Goal: Communication & Community: Answer question/provide support

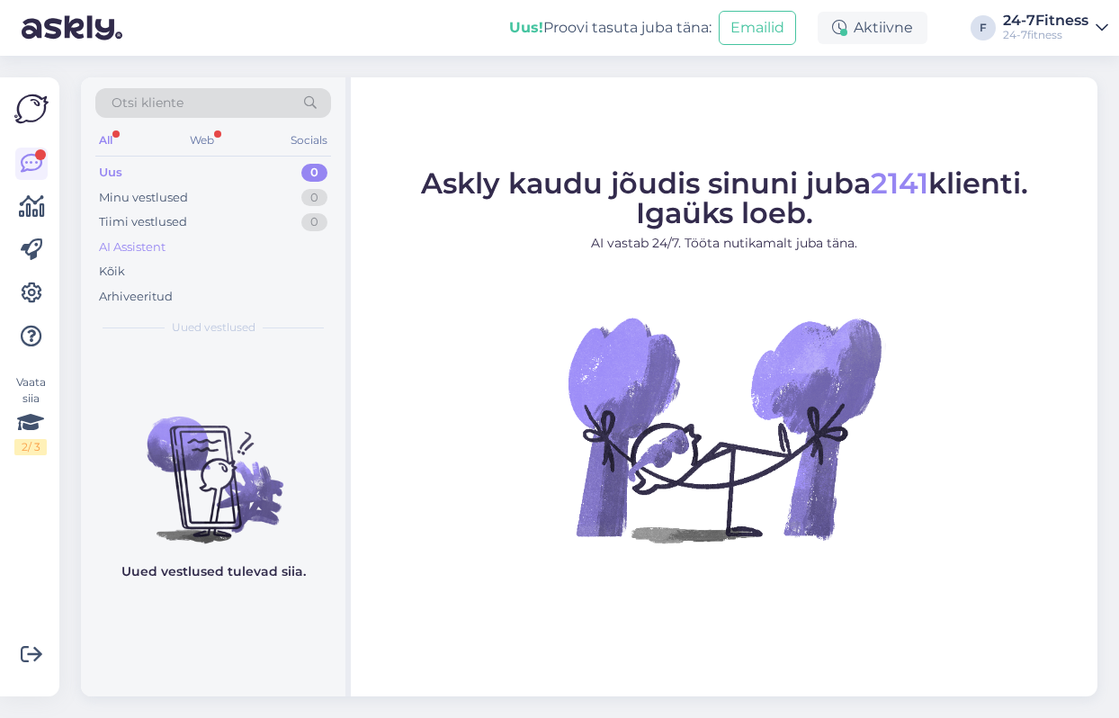
click at [152, 251] on div "AI Assistent" at bounding box center [132, 247] width 67 height 18
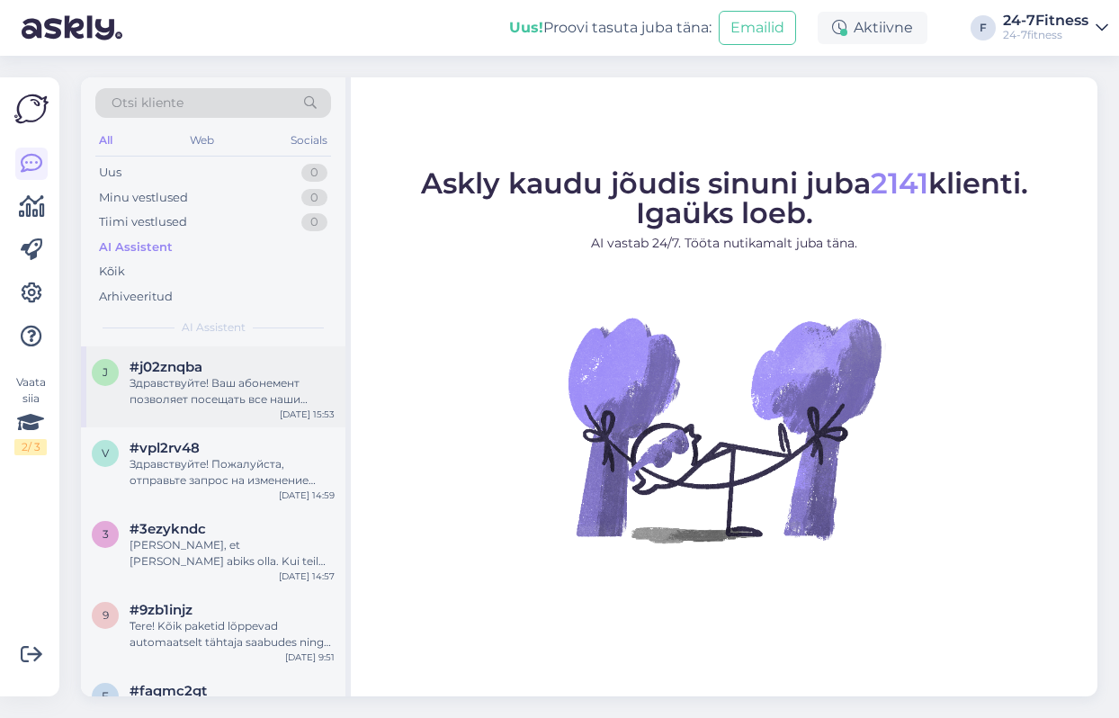
click at [210, 389] on div "Здравствуйте! Ваш абонемент позволяет посещать все наши клубы по всей Эстонии." at bounding box center [231, 391] width 205 height 32
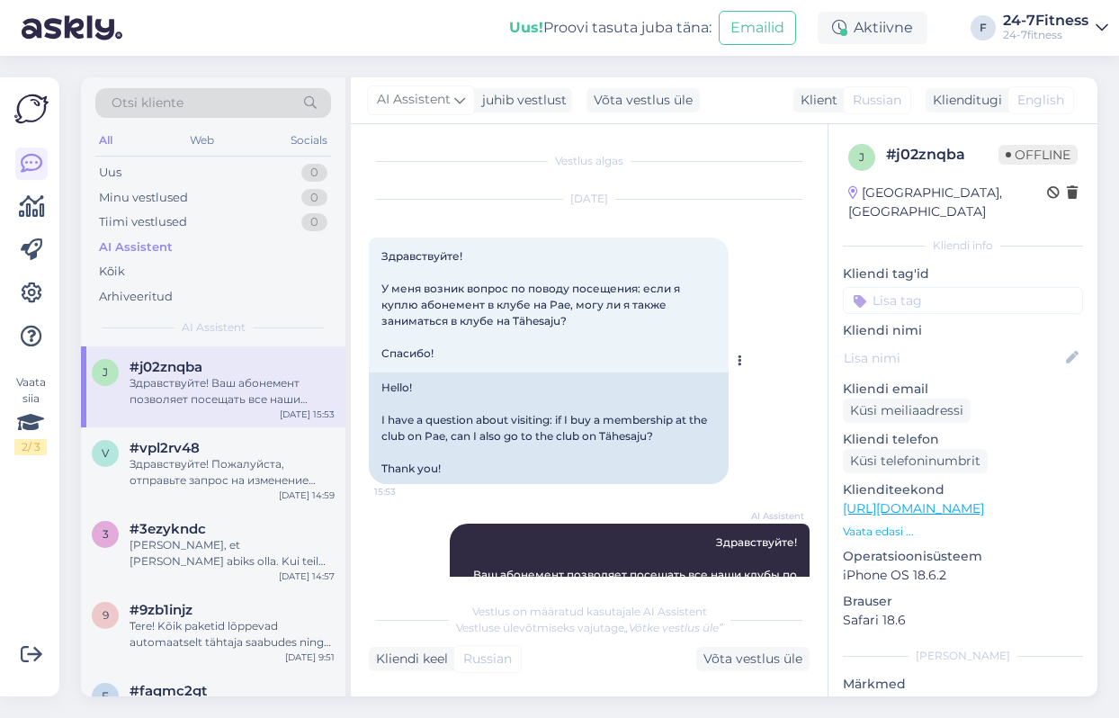
scroll to position [52, 0]
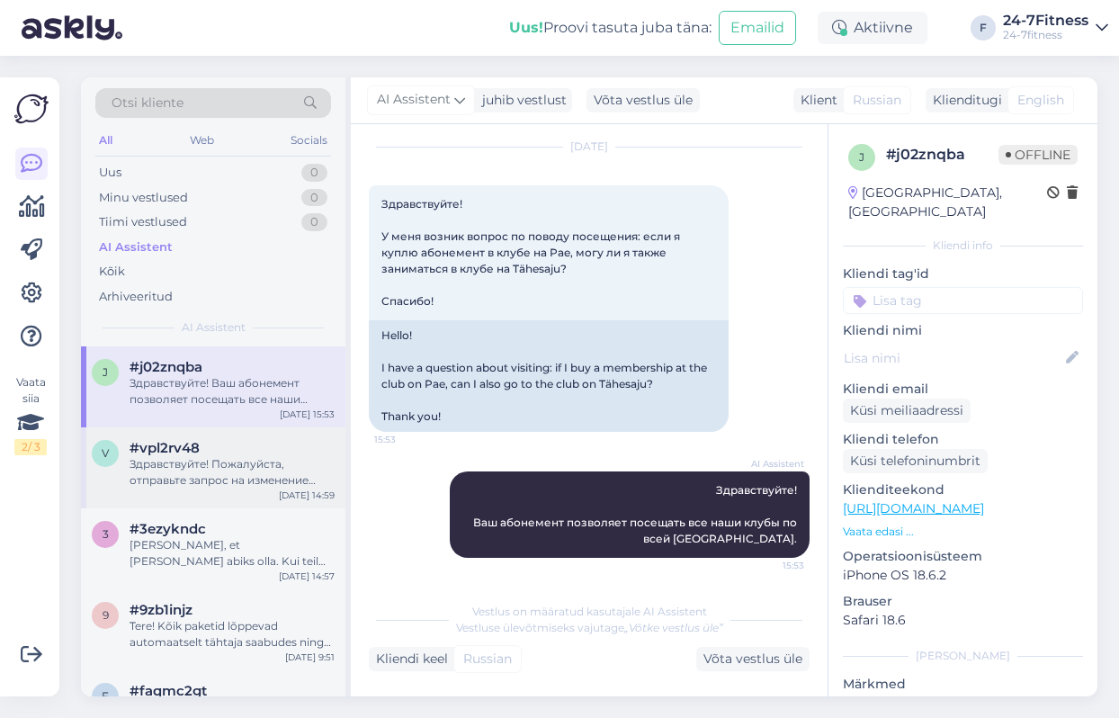
click at [201, 452] on div "#vpl2rv48" at bounding box center [231, 448] width 205 height 16
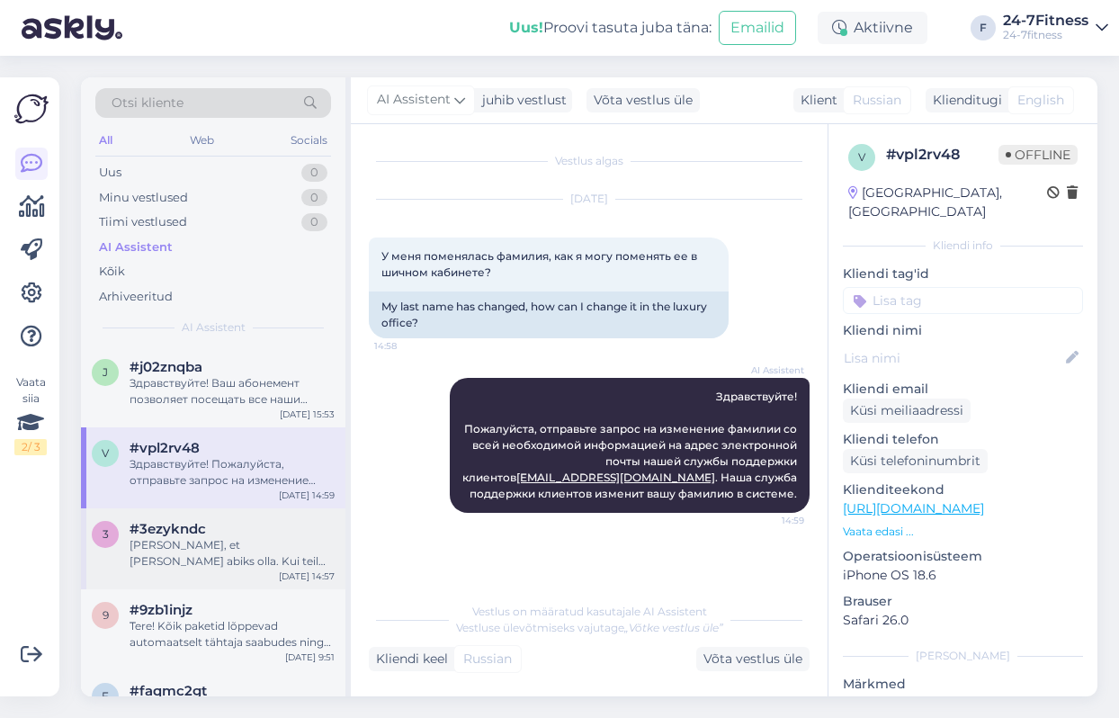
click at [198, 546] on div "Hea meel, et sain abiks olla. Kui teil on veel küsimusi, andke julgelt teada." at bounding box center [231, 553] width 205 height 32
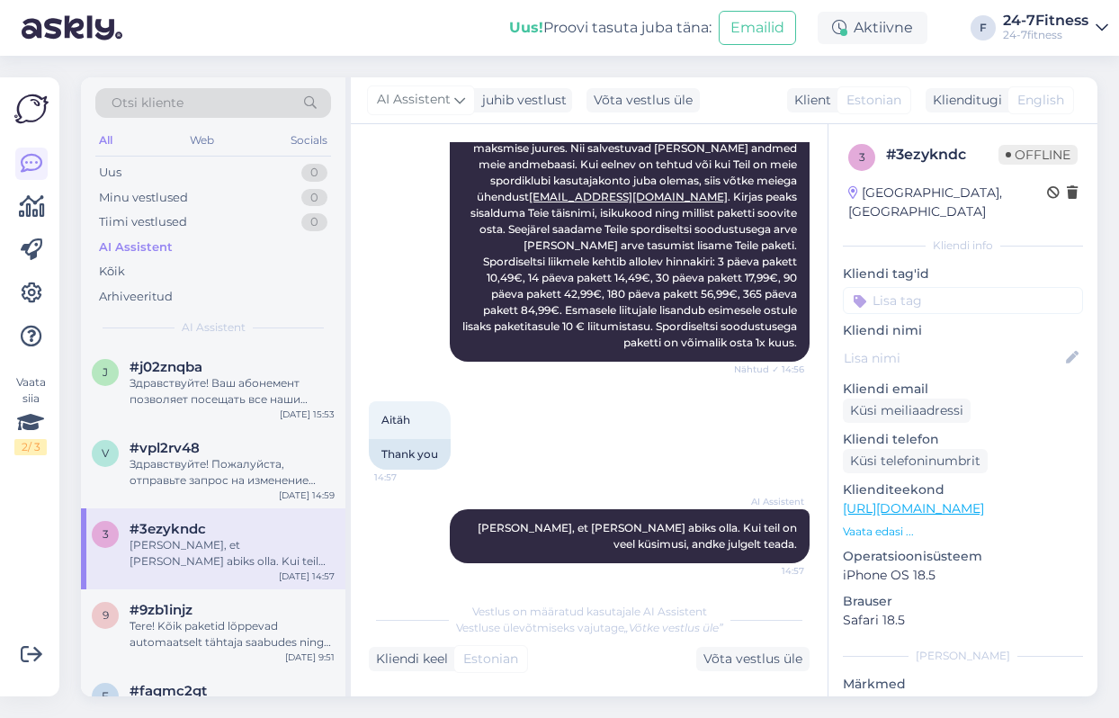
scroll to position [455, 0]
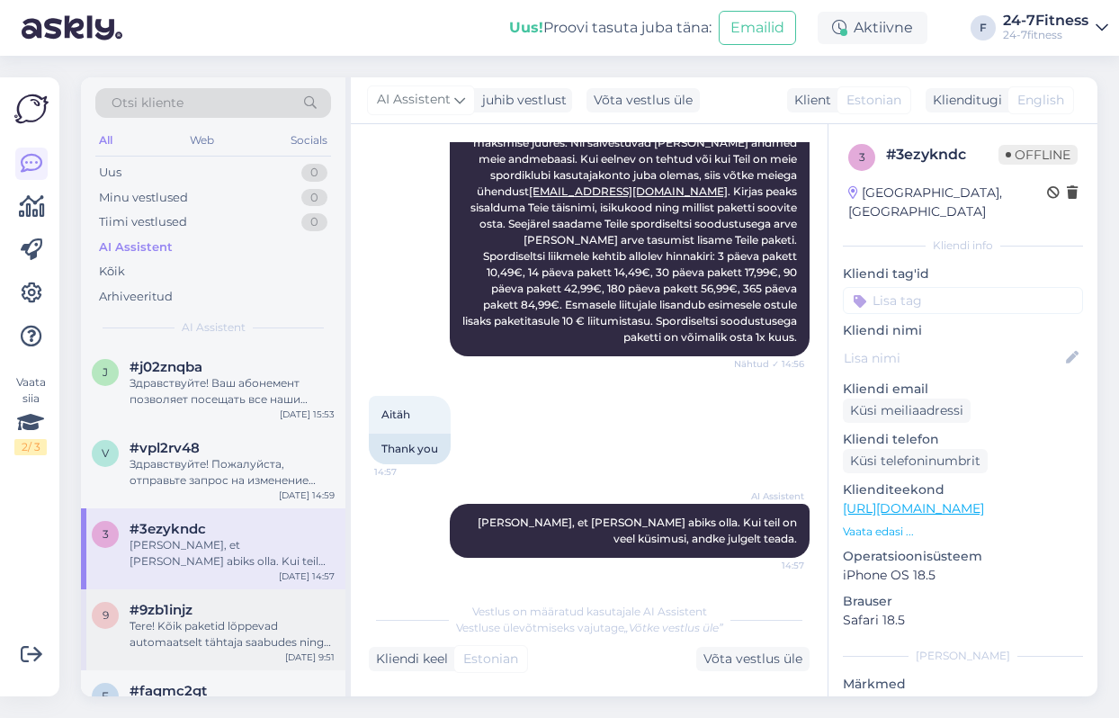
click at [176, 619] on div "Tere! Kõik paketid lõppevad automaatselt tähtaja saabudes ning edasi ei pikene.…" at bounding box center [231, 634] width 205 height 32
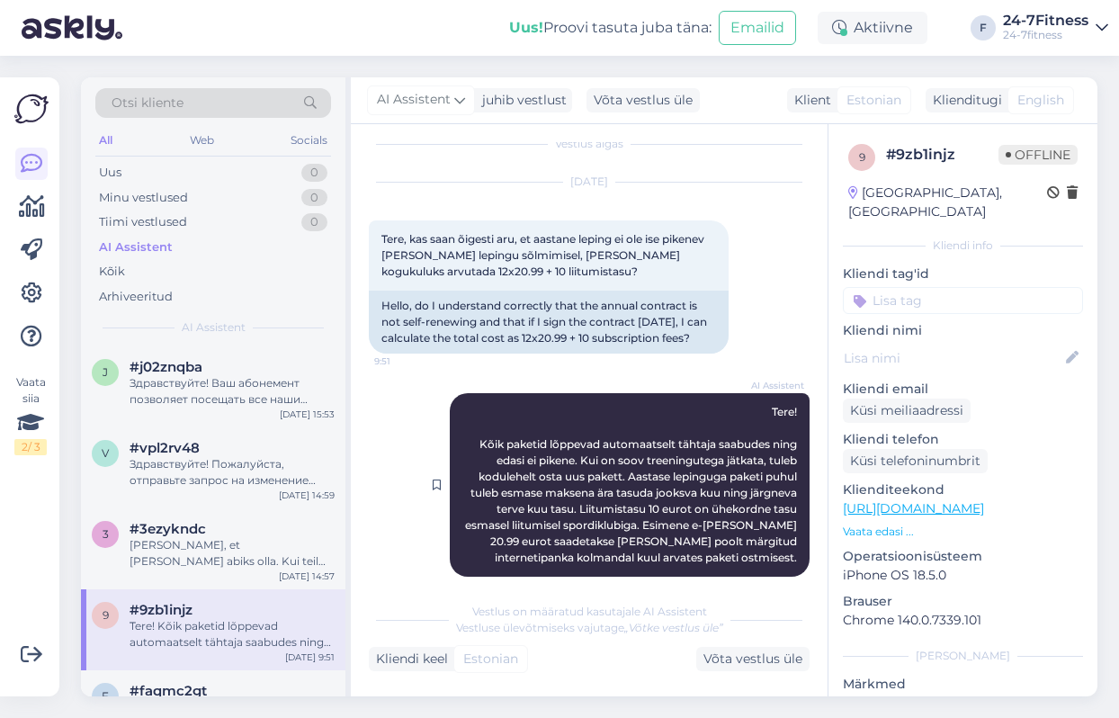
scroll to position [0, 0]
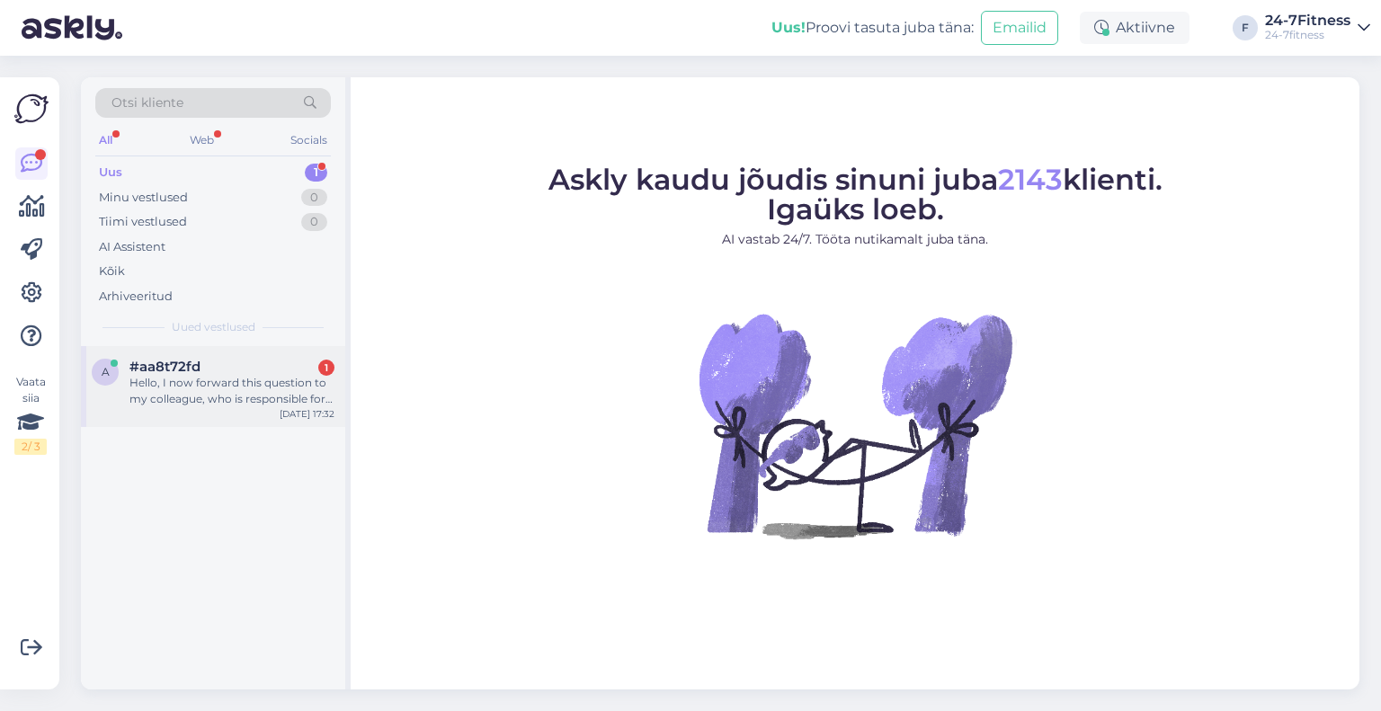
click at [213, 396] on div "Hello, I now forward this question to my colleague, who is responsible for this…" at bounding box center [231, 391] width 205 height 32
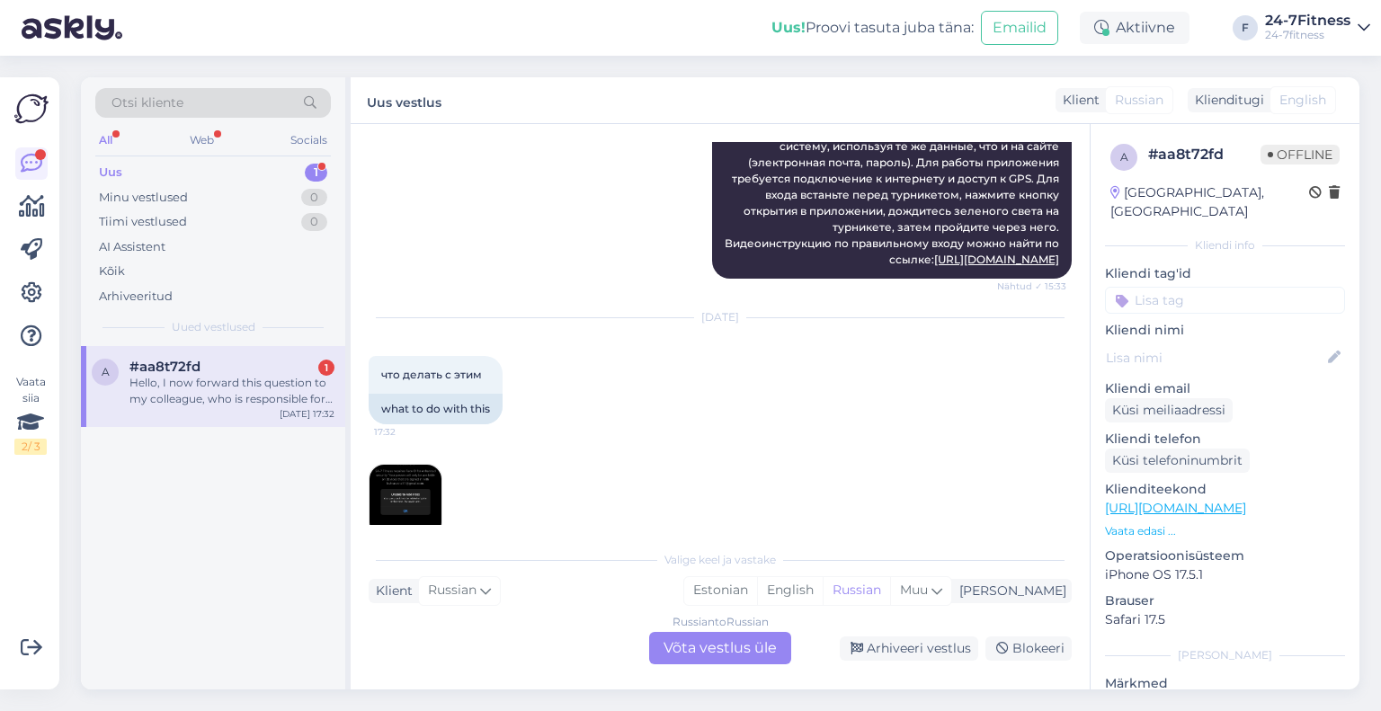
scroll to position [809, 0]
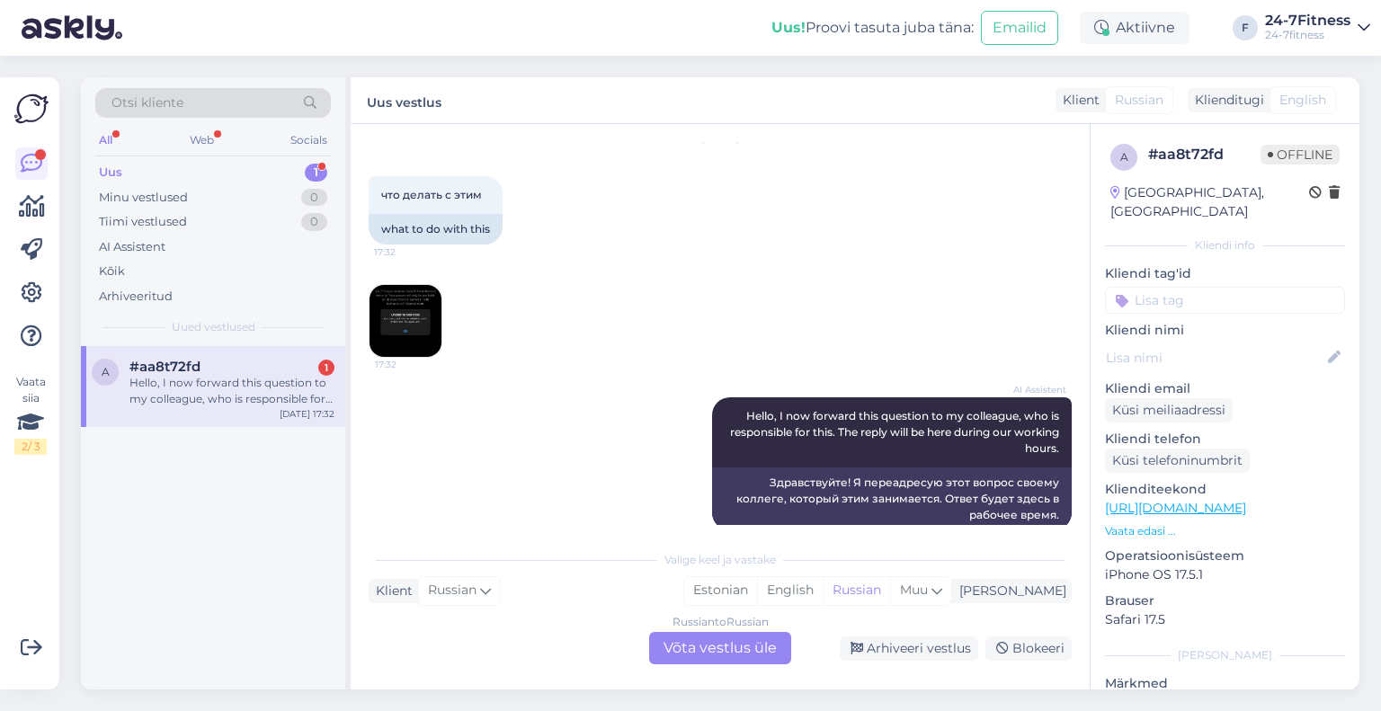
click at [410, 305] on img at bounding box center [406, 321] width 72 height 72
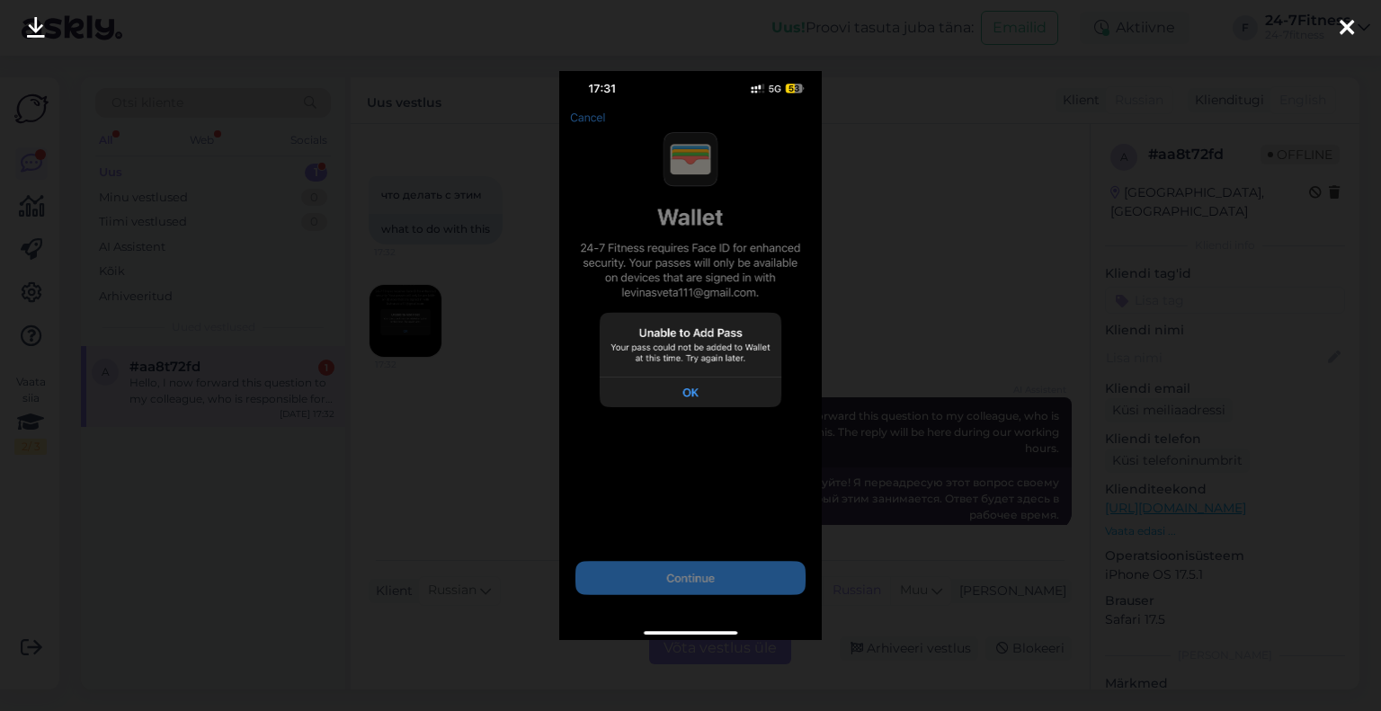
click at [1118, 31] on icon at bounding box center [1347, 28] width 14 height 23
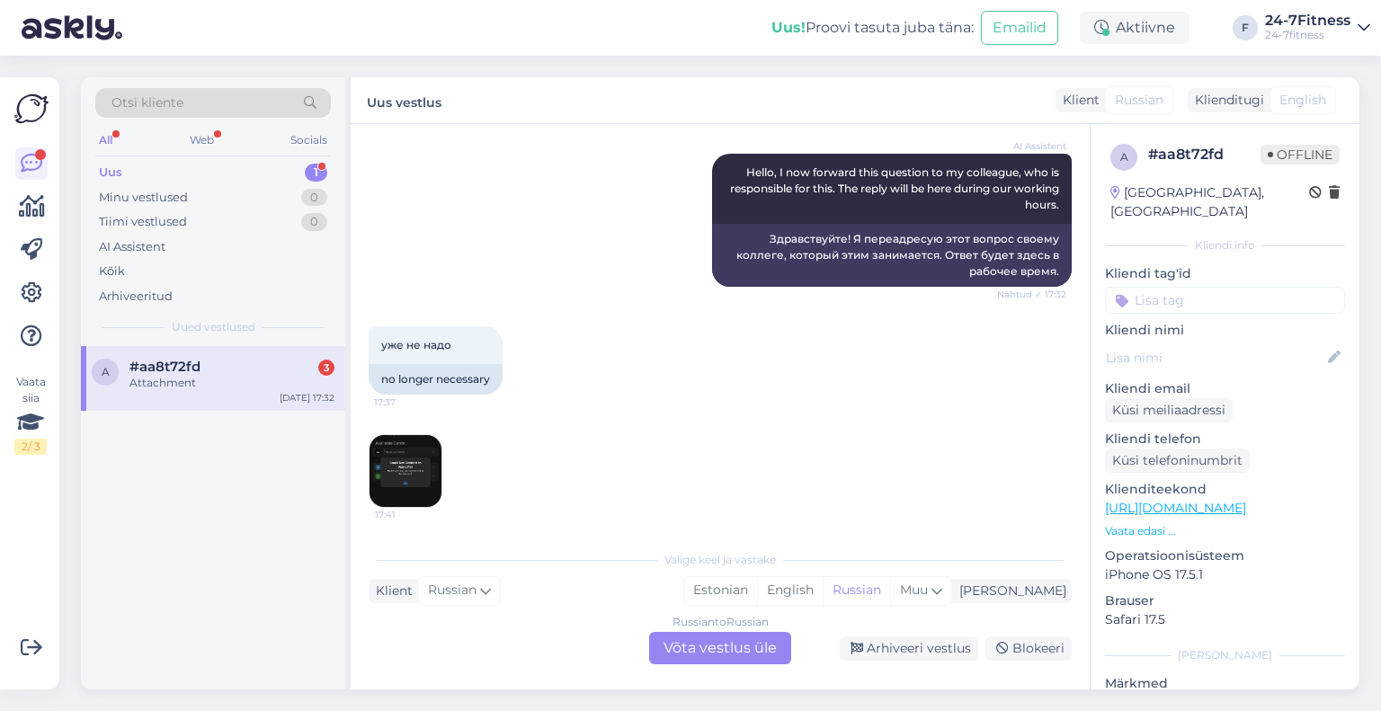
scroll to position [1054, 0]
click at [734, 647] on div "Russian to Russian Võta vestlus üle" at bounding box center [720, 648] width 142 height 32
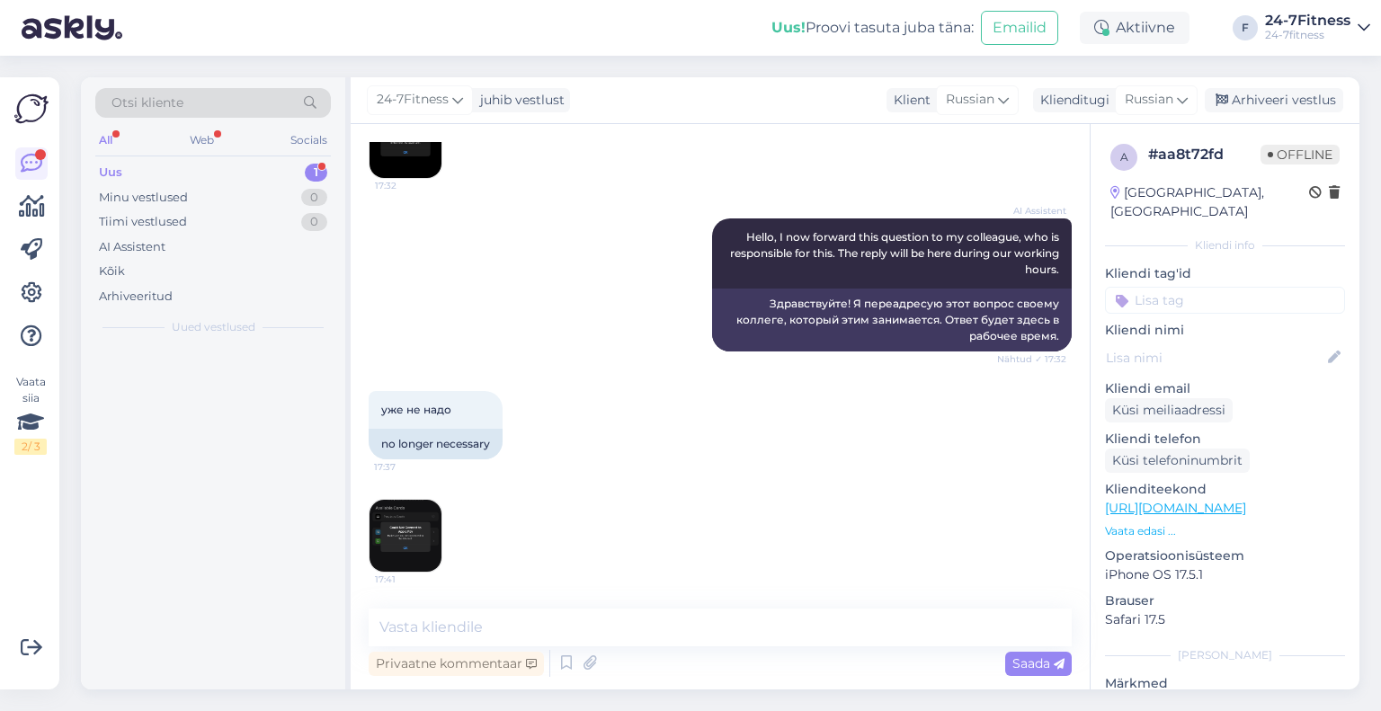
scroll to position [986, 0]
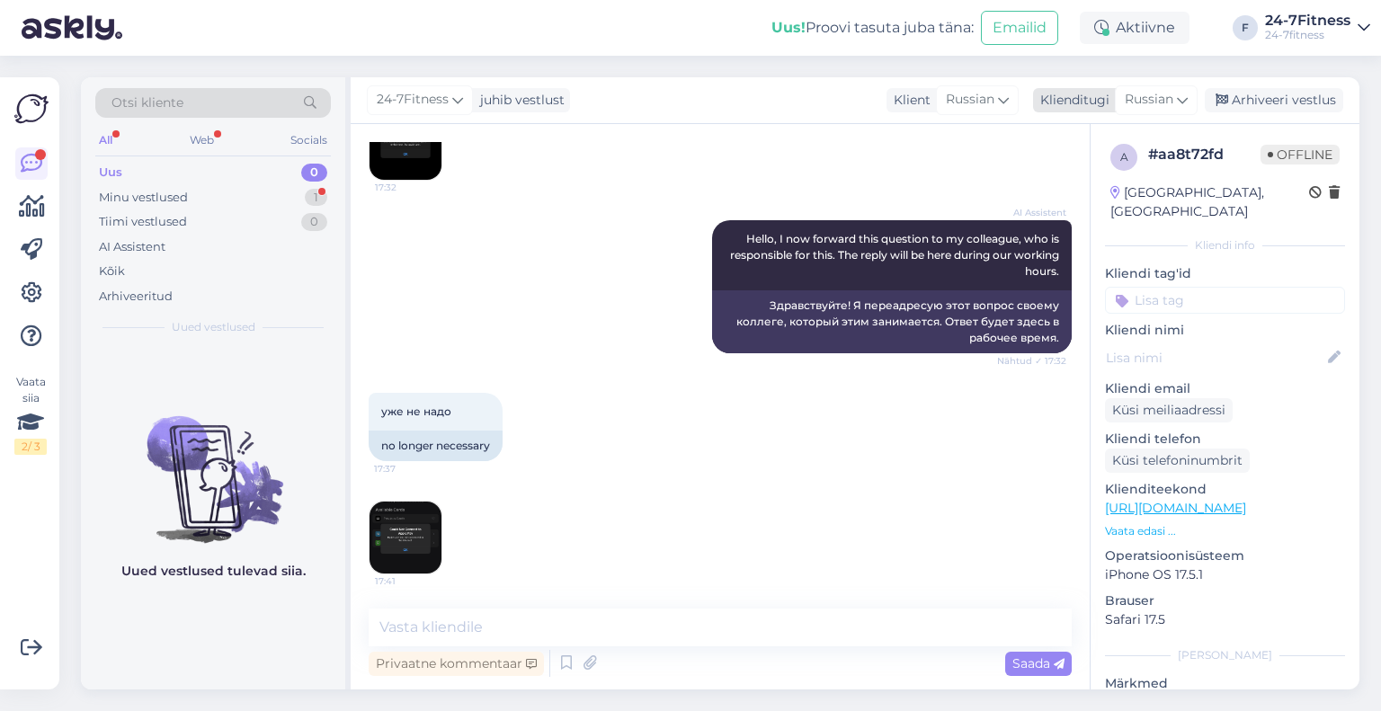
click at [1118, 108] on span "Russian" at bounding box center [1149, 100] width 49 height 20
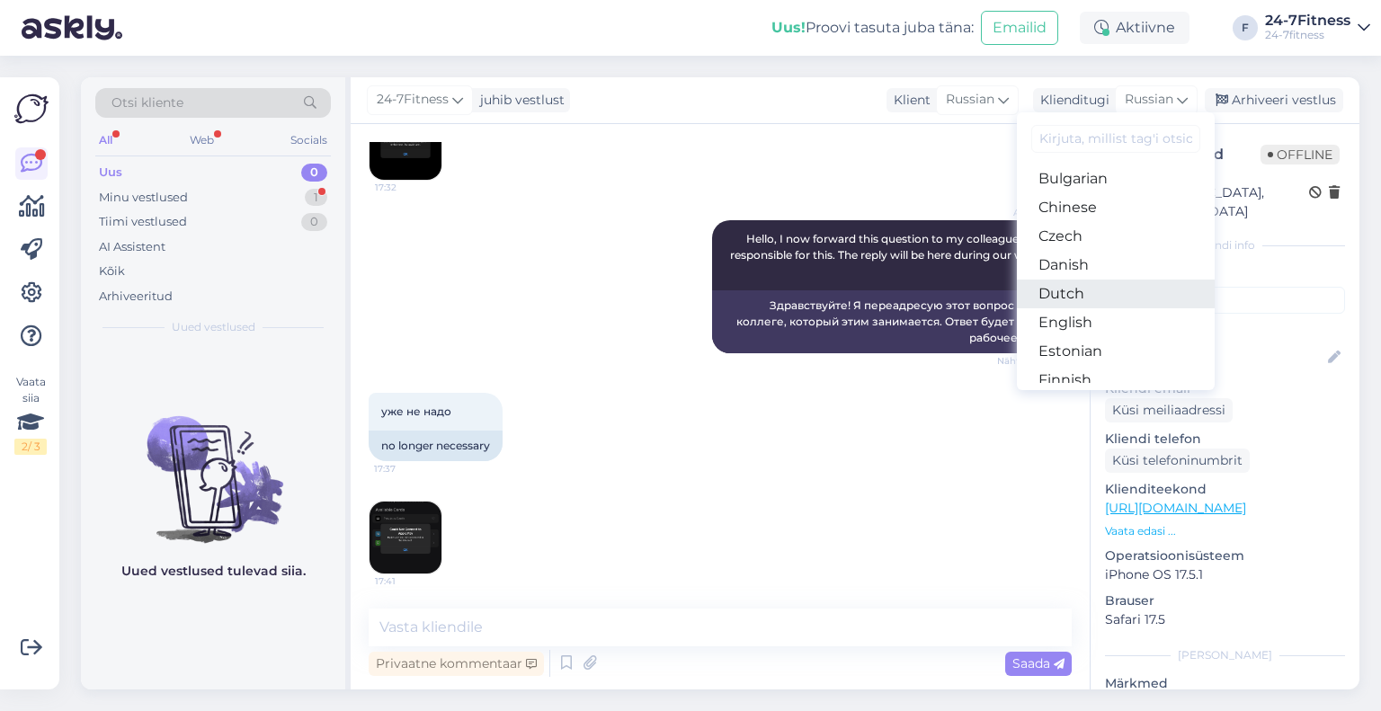
scroll to position [90, 0]
click at [1091, 321] on link "Estonian" at bounding box center [1116, 320] width 198 height 29
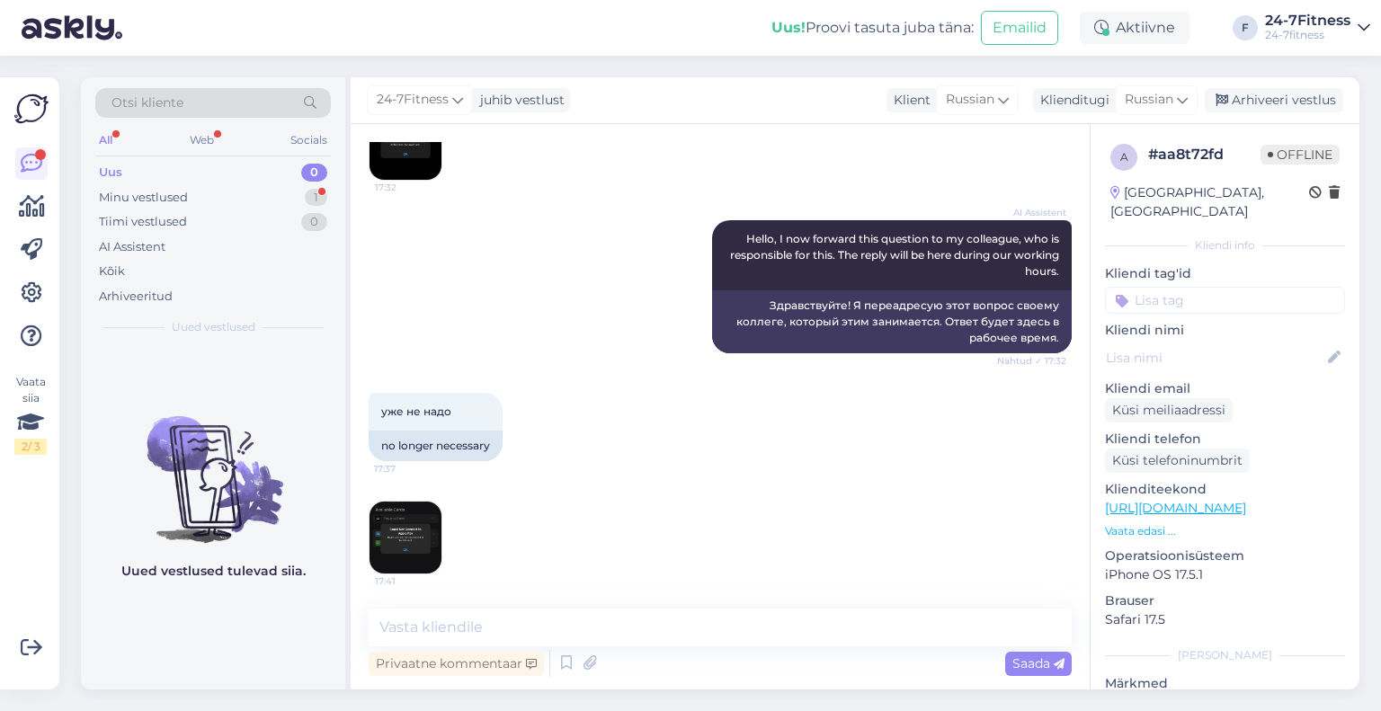
scroll to position [1028, 0]
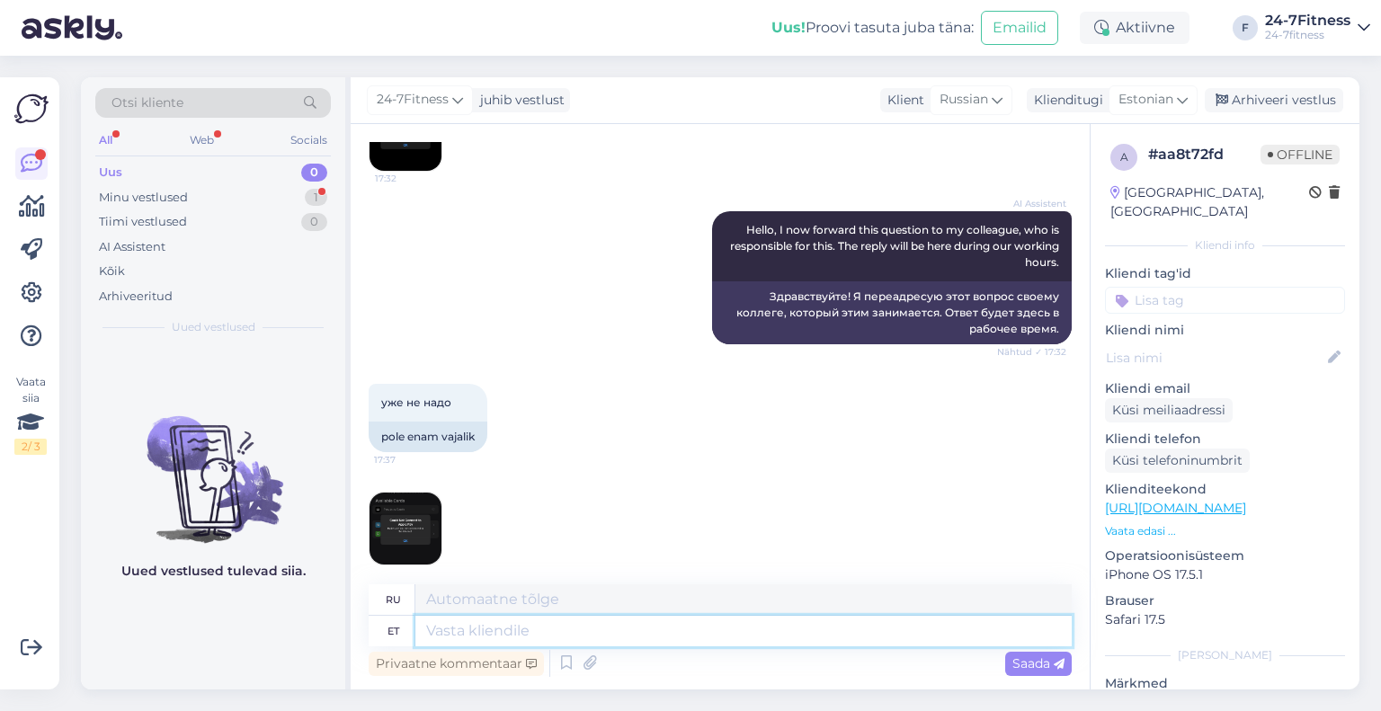
click at [620, 635] on textarea at bounding box center [743, 631] width 656 height 31
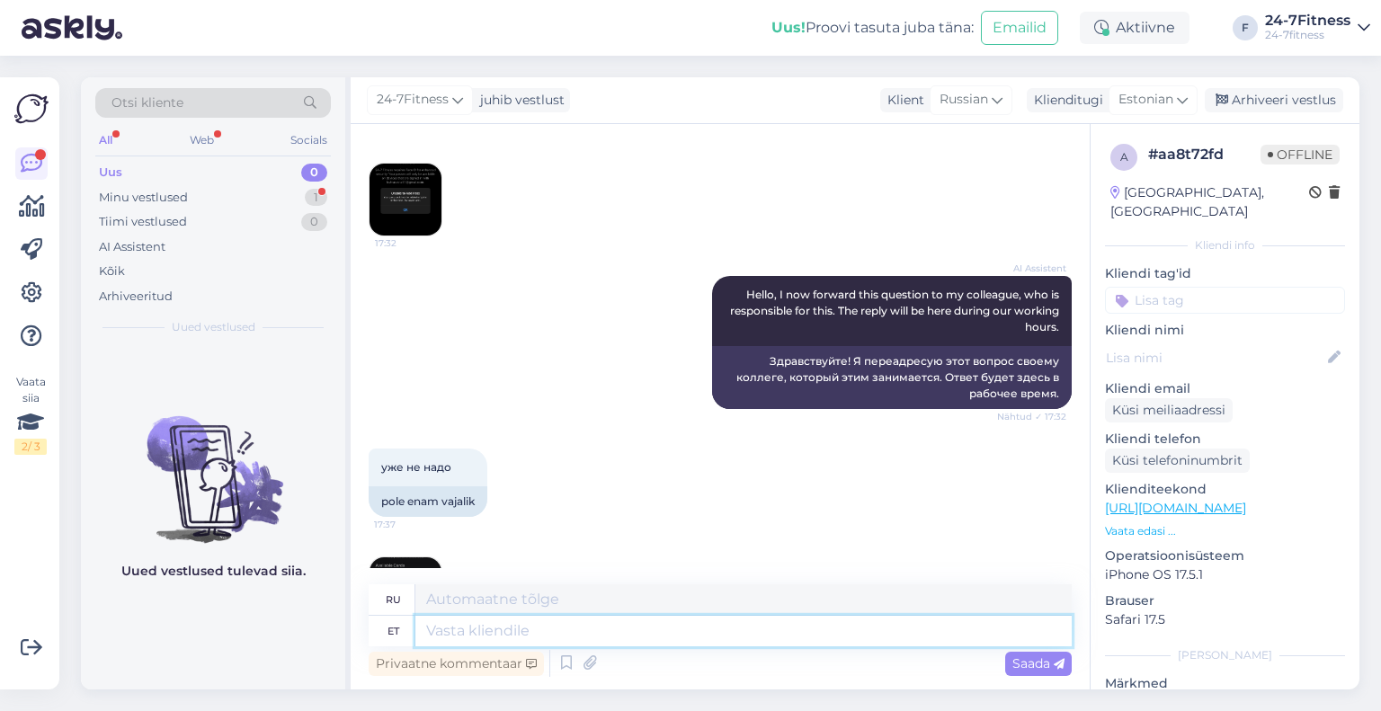
scroll to position [1027, 0]
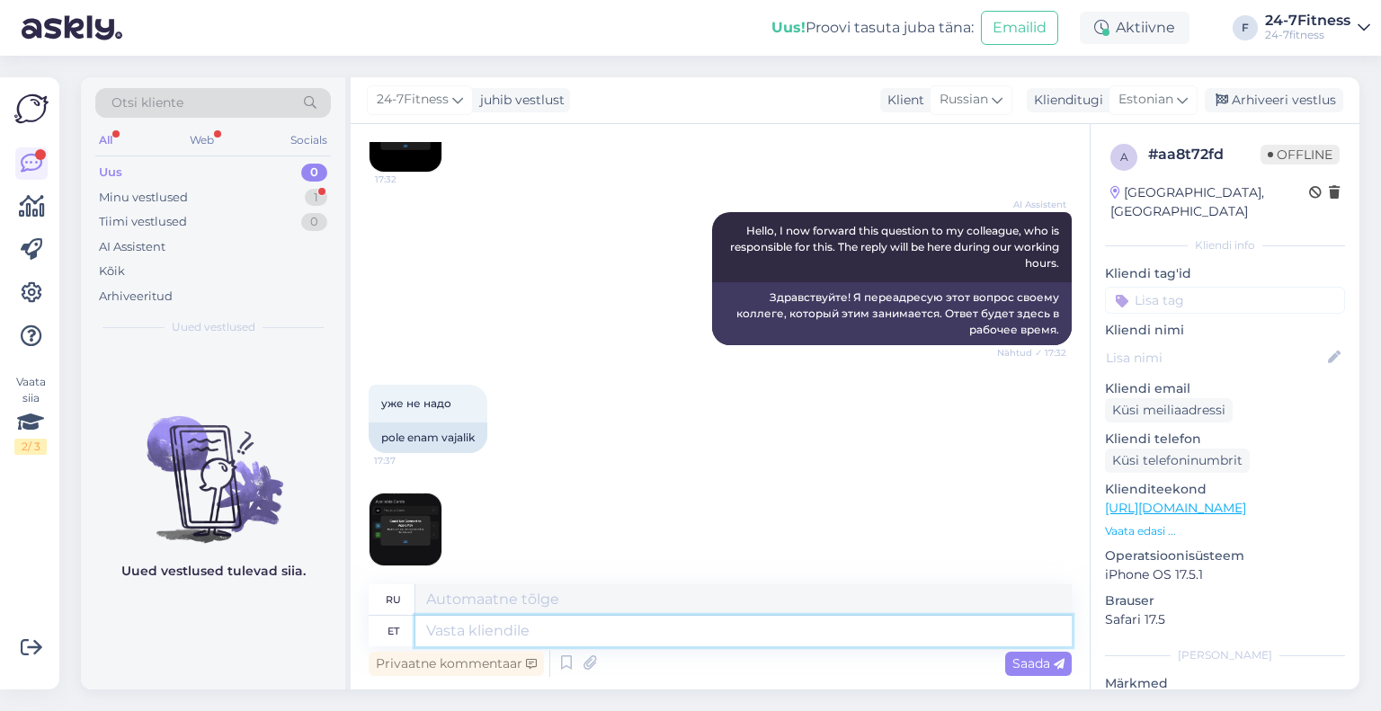
click at [580, 637] on textarea at bounding box center [743, 631] width 656 height 31
type textarea "Tere!"
type textarea "Привет!"
paste textarea "Kliendikaardi lisamiseks Walletisse logige palun meie kodulehele sisse ja valig…"
type textarea "Tere! Kliendikaardi lisamiseks Walletisse logige palun meie kodulehele sisse ja…"
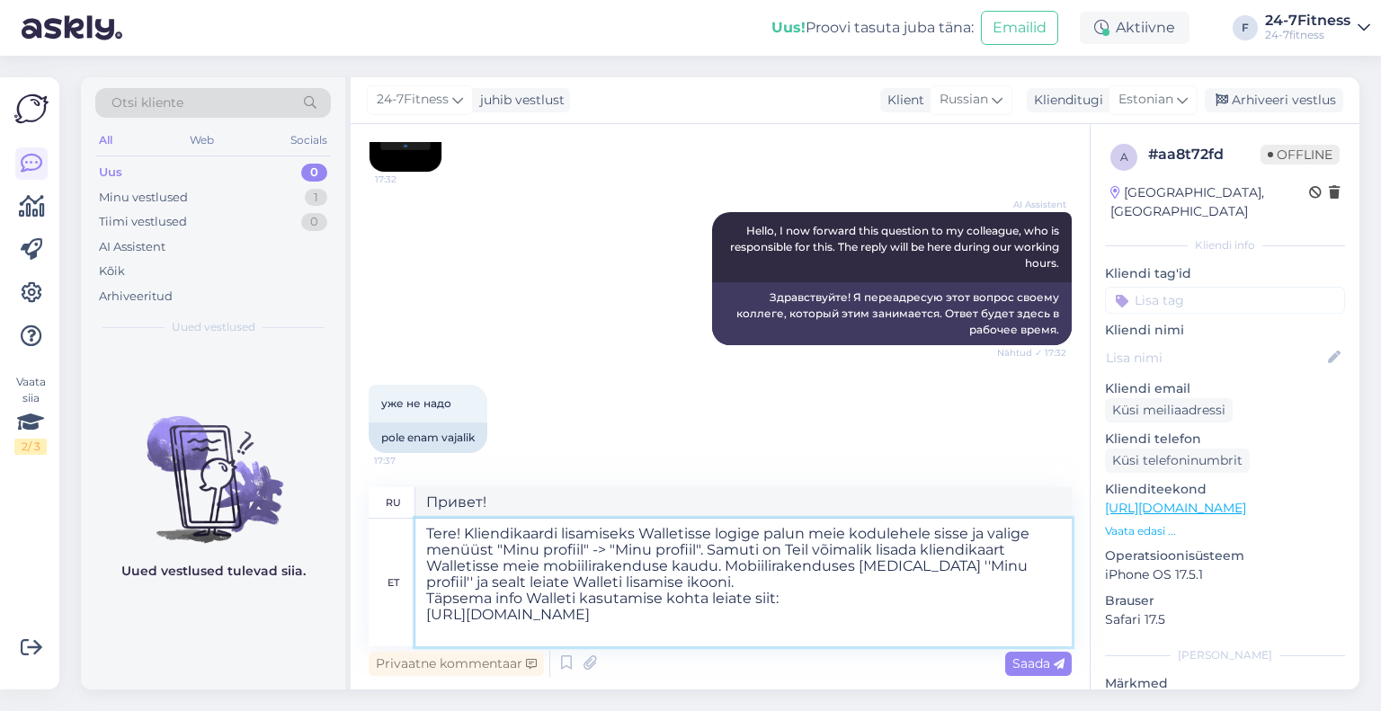
type textarea "Здравствуйте! Чтобы добавить карту клиента в Wallet, войдите на наш сайт и выбе…"
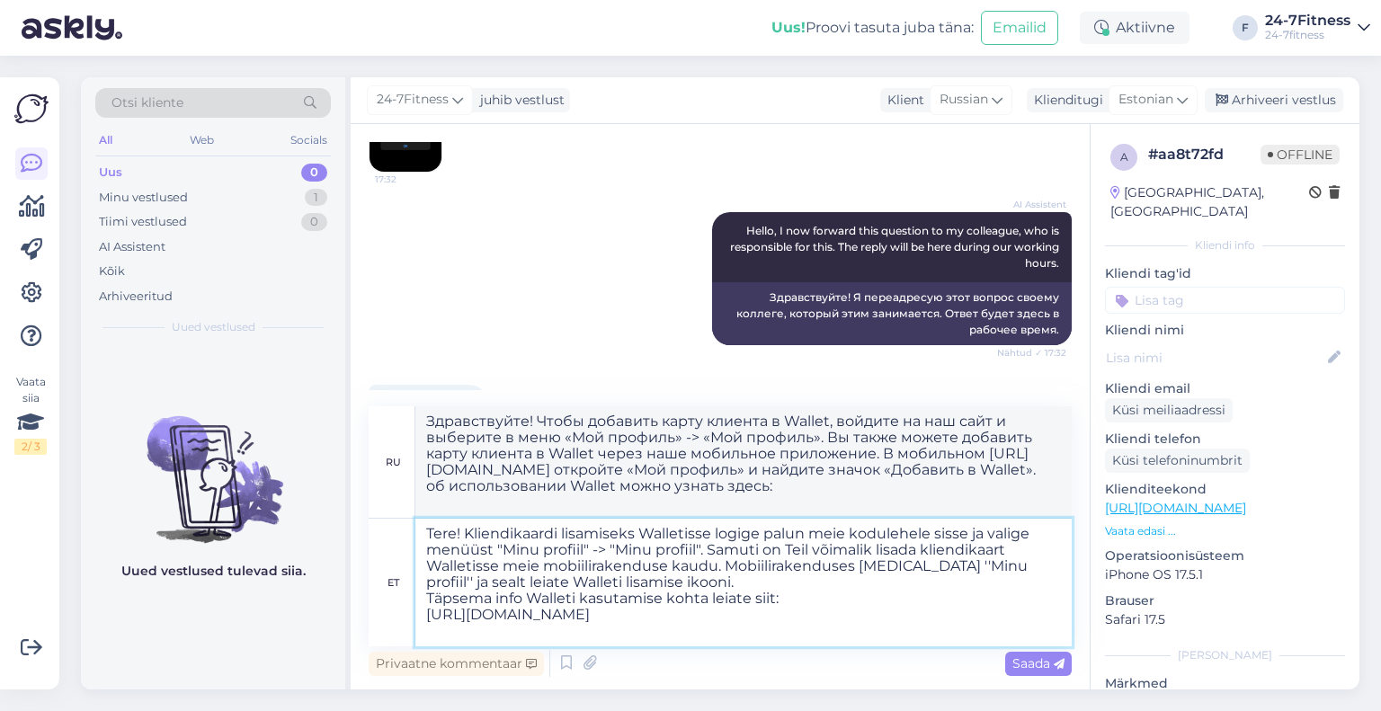
click at [463, 531] on textarea "Tere! Kliendikaardi lisamiseks Walletisse logige palun meie kodulehele sisse ja…" at bounding box center [743, 583] width 656 height 128
type textarea "Tere! Täname Teid pöördumise eest! Kliendikaardi lisamiseks Walletisse logige p…"
type textarea "Здравствуйте! Спасибо, что связались с нами! Чтобы добавить карту клиента в Wal…"
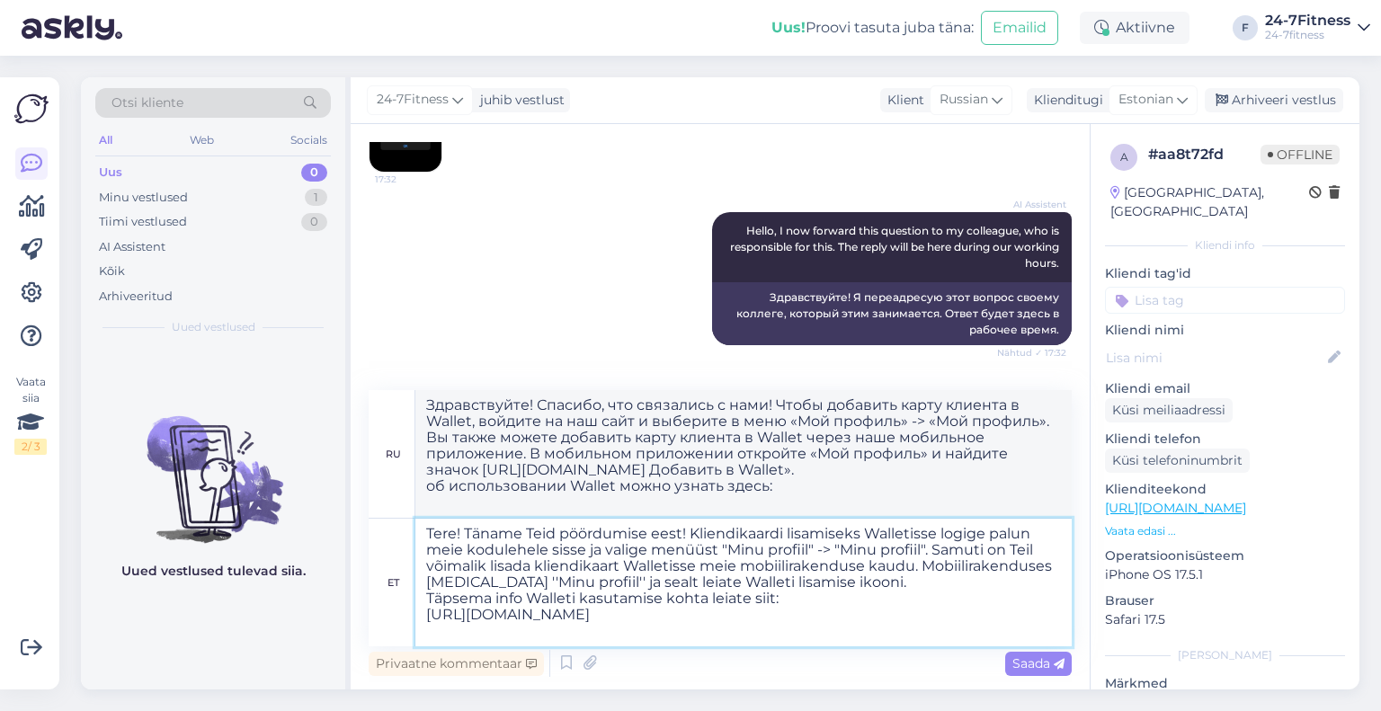
click at [860, 588] on textarea "Tere! Täname Teid pöördumise eest! Kliendikaardi lisamiseks Walletisse logige p…" at bounding box center [743, 583] width 656 height 128
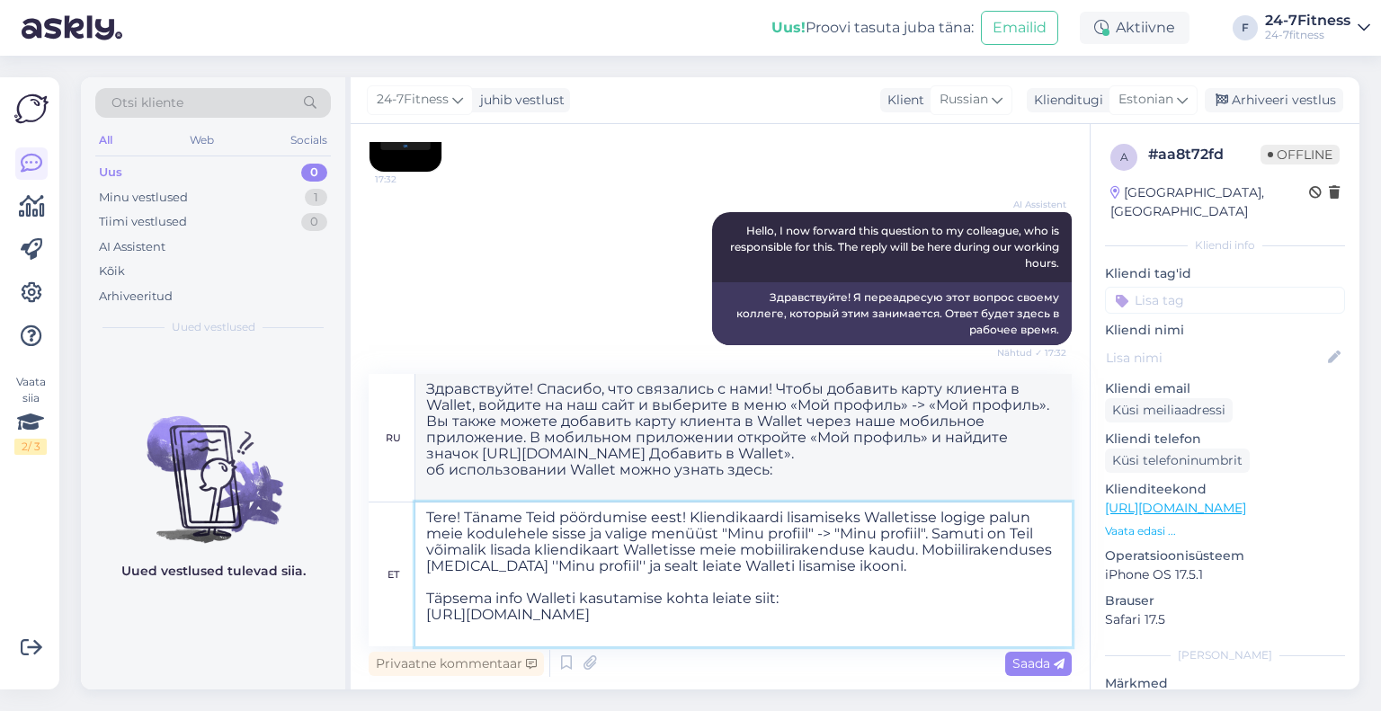
click at [458, 638] on textarea "Tere! Täname Teid pöördumise eest! Kliendikaardi lisamiseks Walletisse logige p…" at bounding box center [743, 575] width 656 height 144
type textarea "Tere! Täname Teid pöördumise eest! Kliendikaardi lisamiseks Walletisse logige p…"
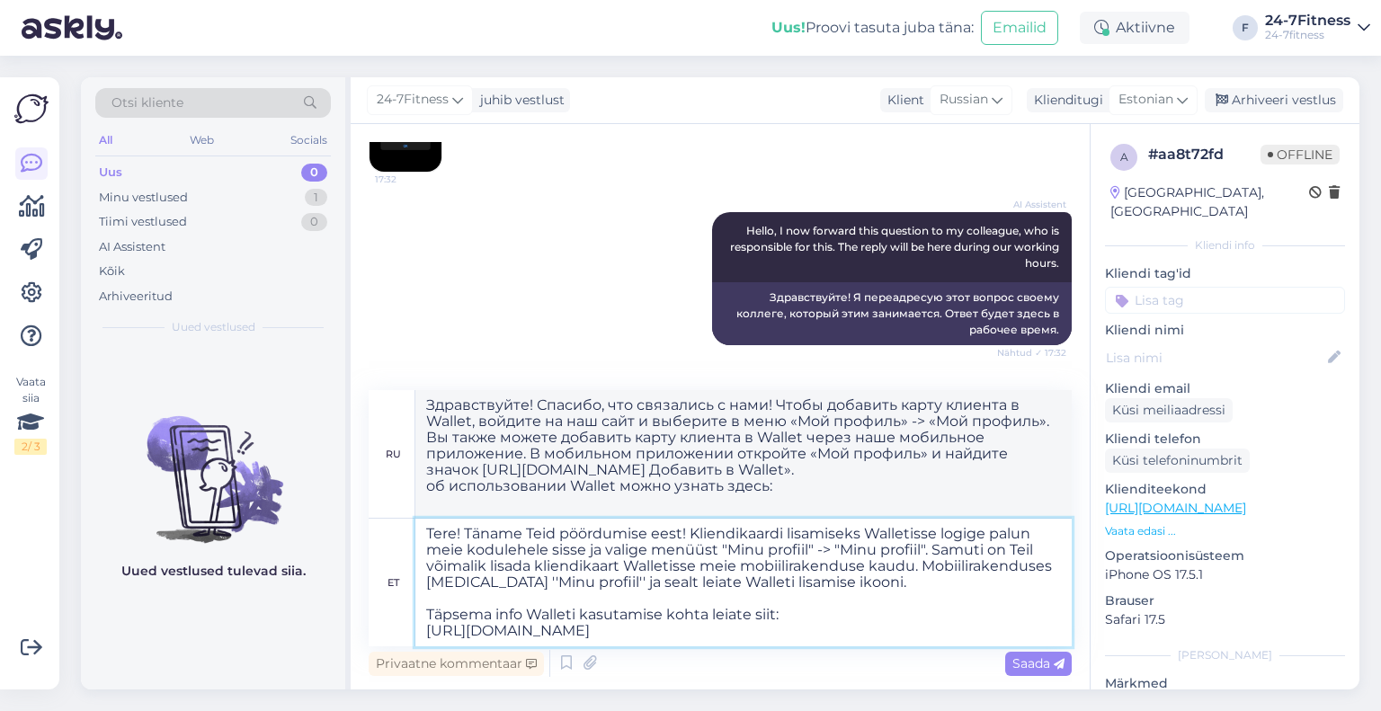
type textarea "Здравствуйте! Спасибо, что связались с нами! Чтобы добавить карту клиента в Wal…"
drag, startPoint x: 862, startPoint y: 636, endPoint x: 410, endPoint y: 628, distance: 452.4
click at [410, 628] on div "et Tere! Täname Teid pöördumise eest! Kliendikaardi lisamiseks Walletisse logig…" at bounding box center [720, 583] width 703 height 128
paste textarea "[URL][DOMAIN_NAME]"
type textarea "Tere! Täname Teid pöördumise eest! Kliendikaardi lisamiseks Walletisse logige p…"
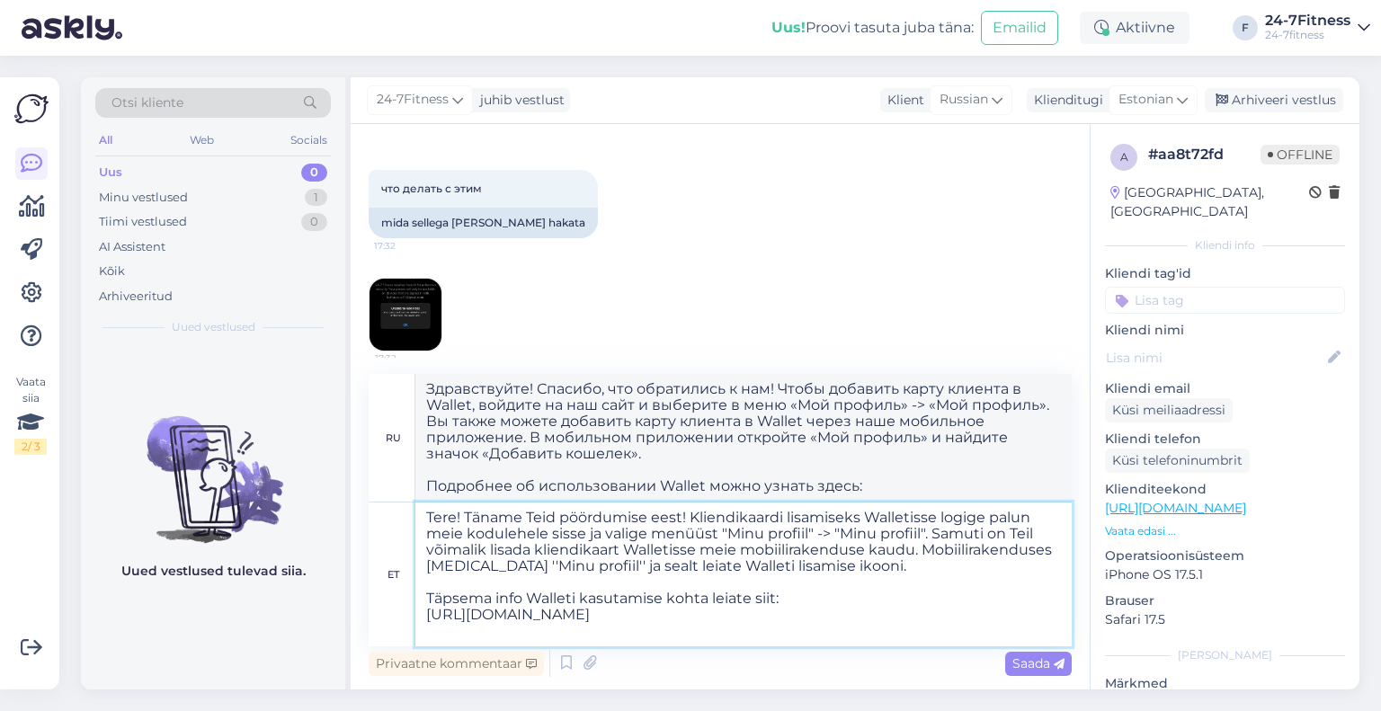
type textarea "Здравствуйте! Спасибо, что связались с нами! Чтобы добавить карту клиента в Wal…"
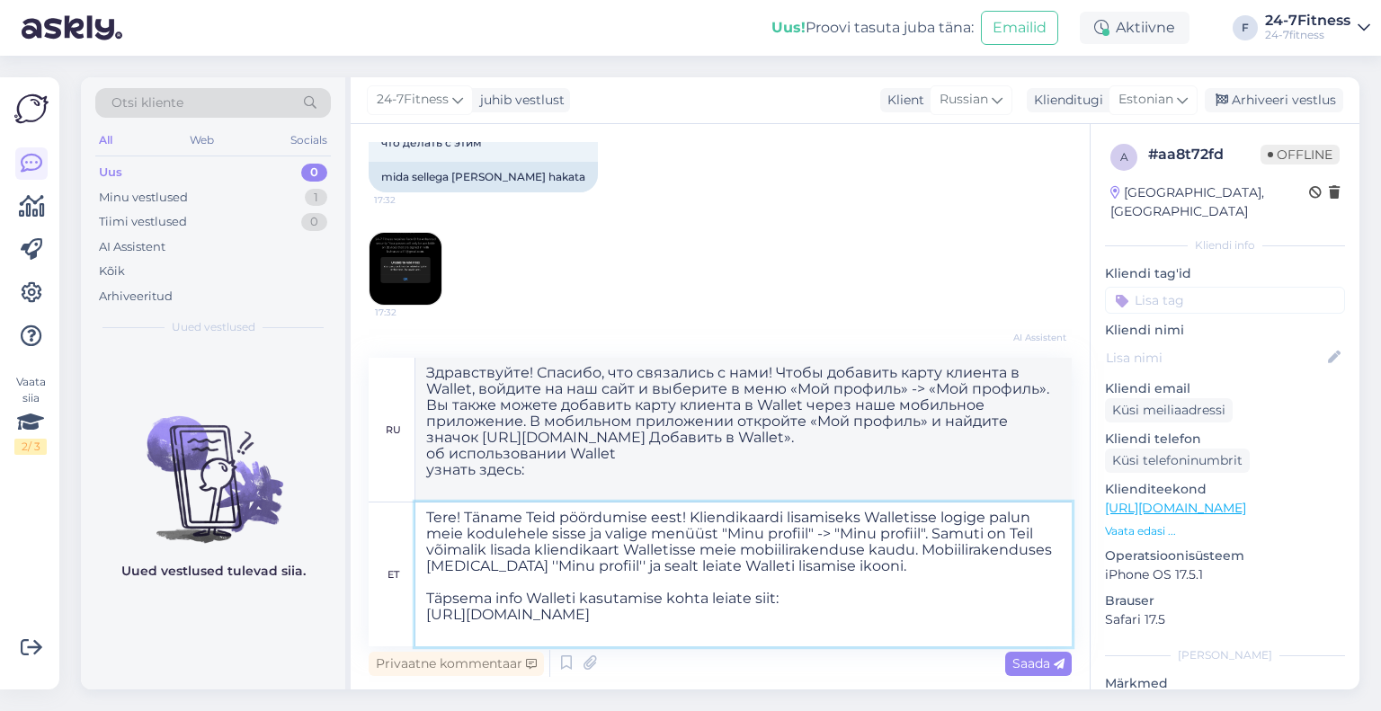
scroll to position [1253, 0]
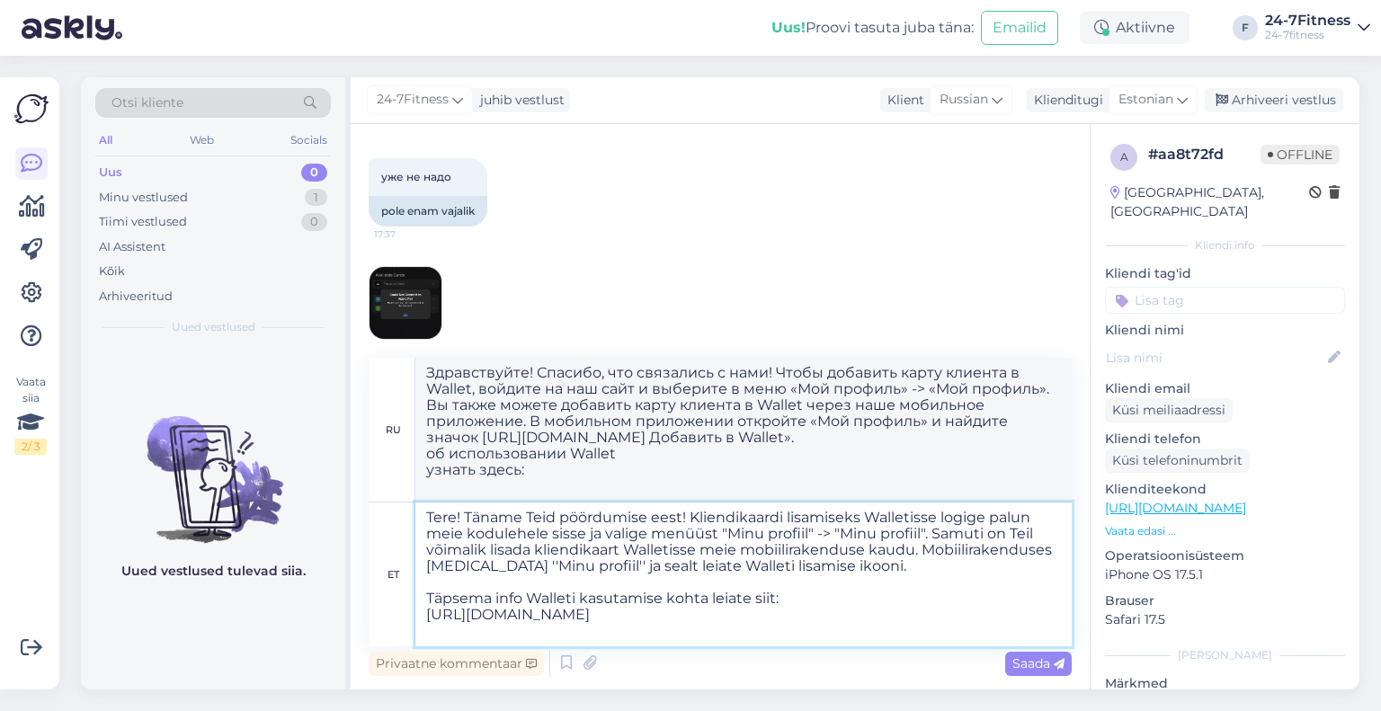
type textarea "Tere! Täname Teid pöördumise eest! Kliendikaardi lisamiseks Walletisse logige p…"
click at [425, 280] on img at bounding box center [406, 303] width 72 height 72
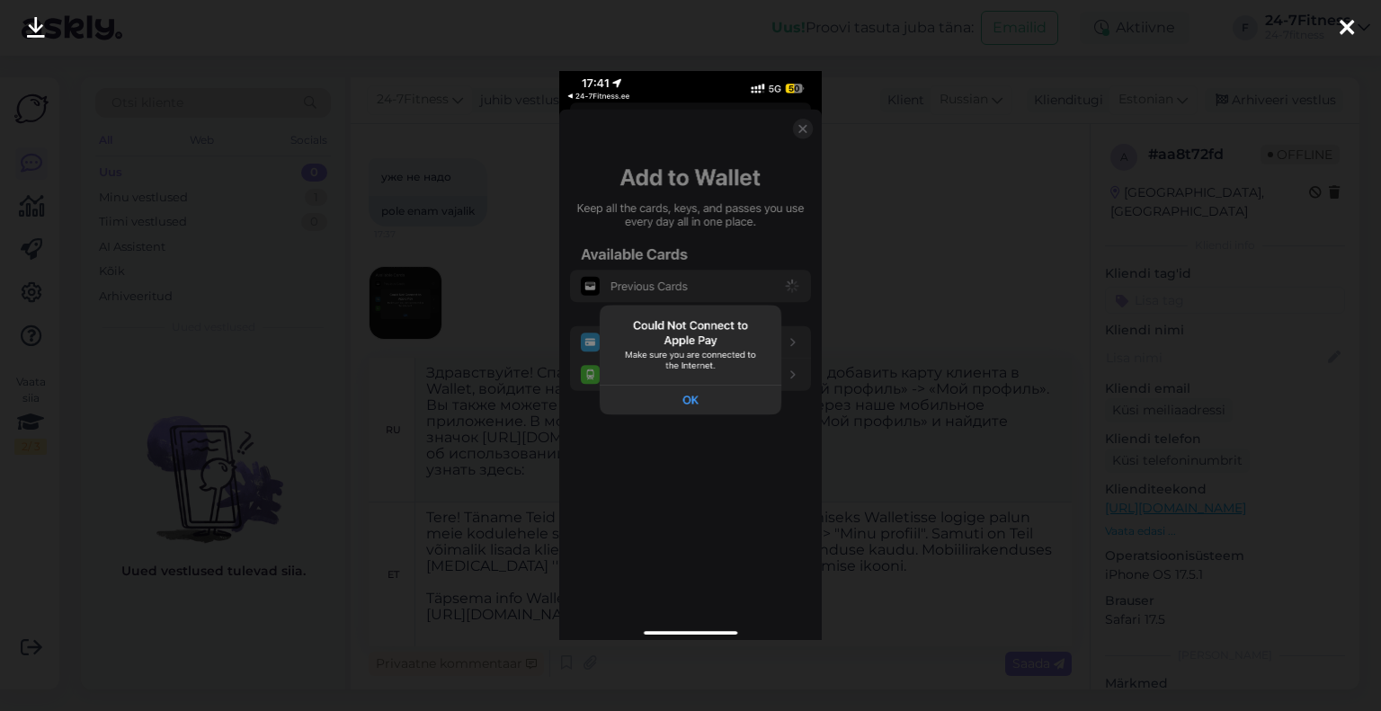
click at [1118, 22] on icon at bounding box center [1347, 28] width 14 height 23
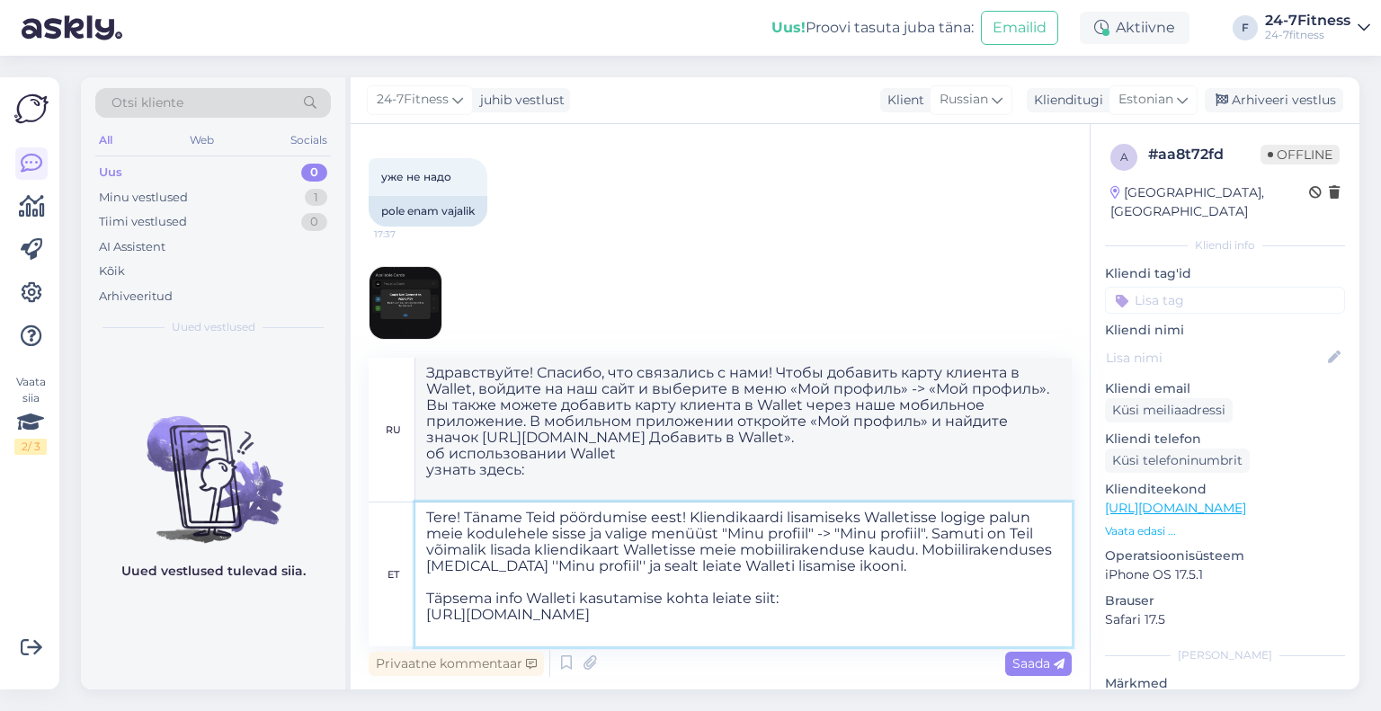
click at [633, 621] on textarea "Tere! Täname Teid pöördumise eest! Kliendikaardi lisamiseks Walletisse logige p…" at bounding box center [743, 575] width 656 height 144
click at [1041, 665] on span "Saada" at bounding box center [1038, 663] width 52 height 16
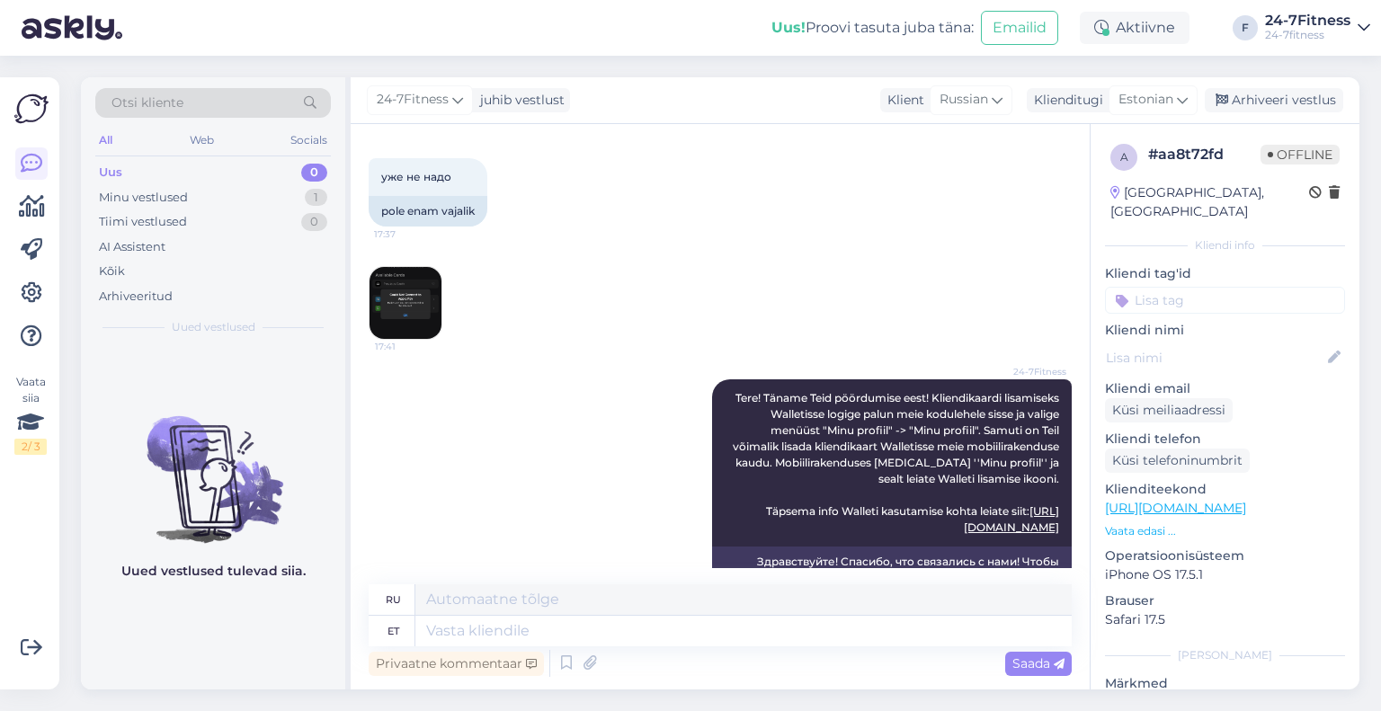
scroll to position [1427, 0]
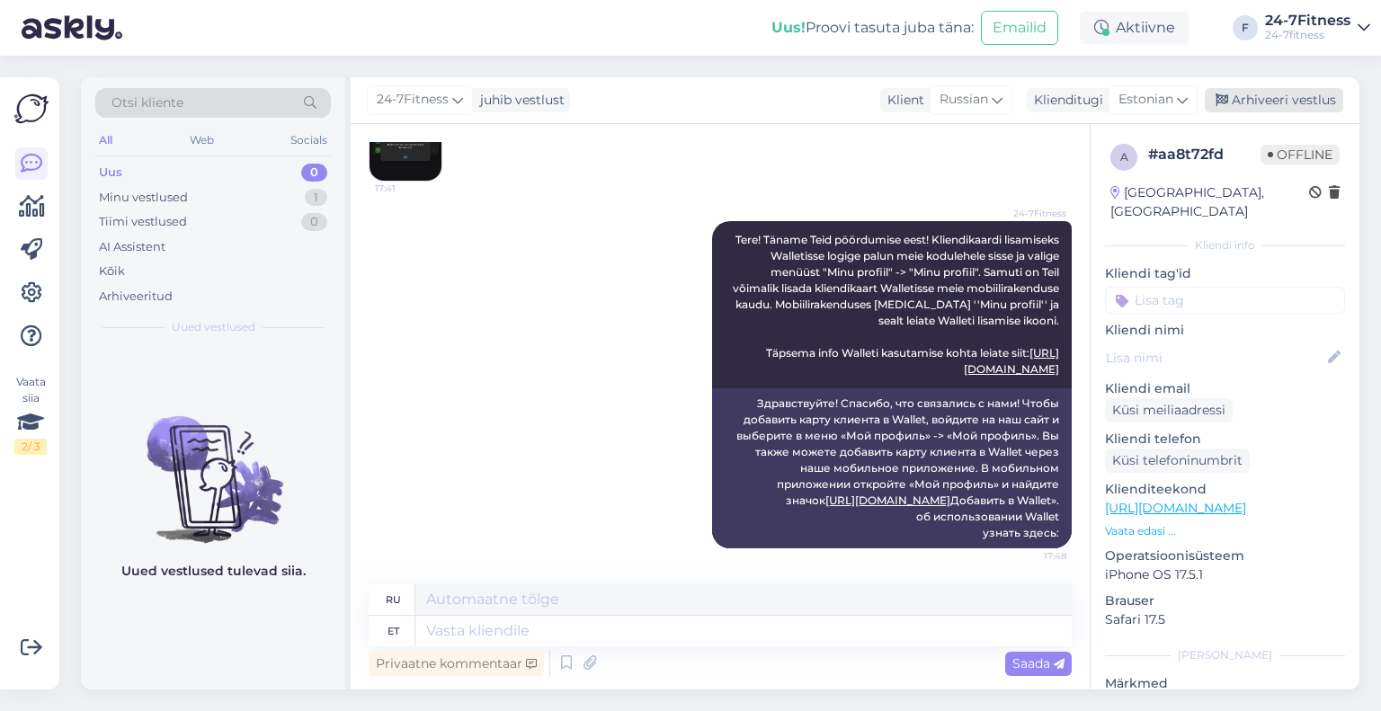
click at [1118, 103] on div "Arhiveeri vestlus" at bounding box center [1274, 100] width 138 height 24
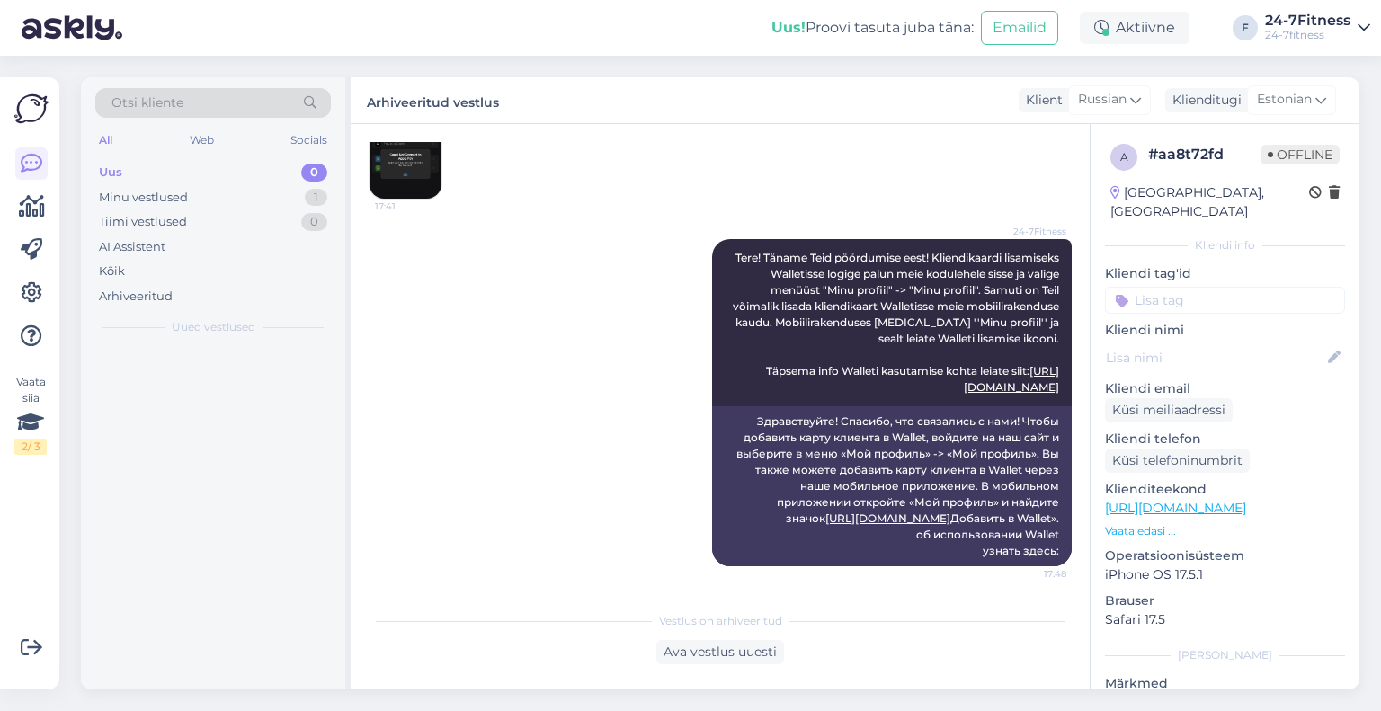
scroll to position [1409, 0]
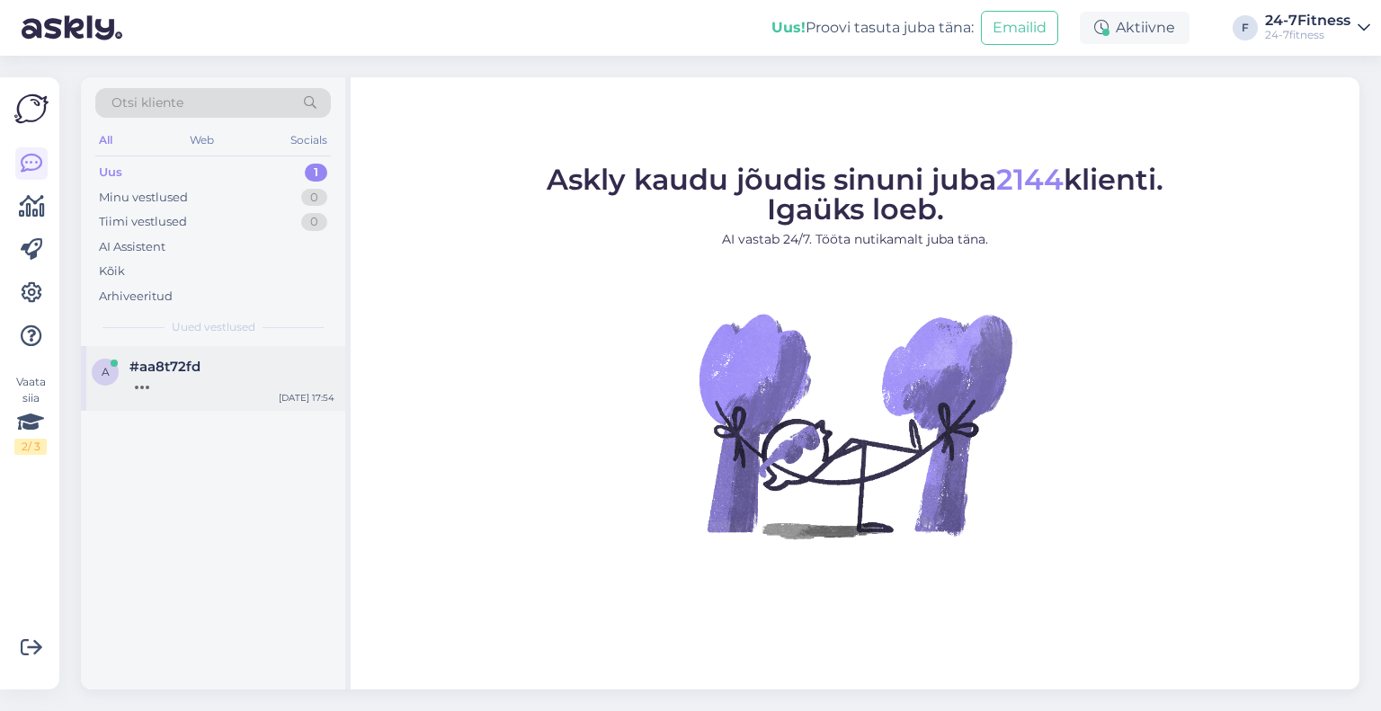
click at [203, 387] on div at bounding box center [231, 383] width 205 height 16
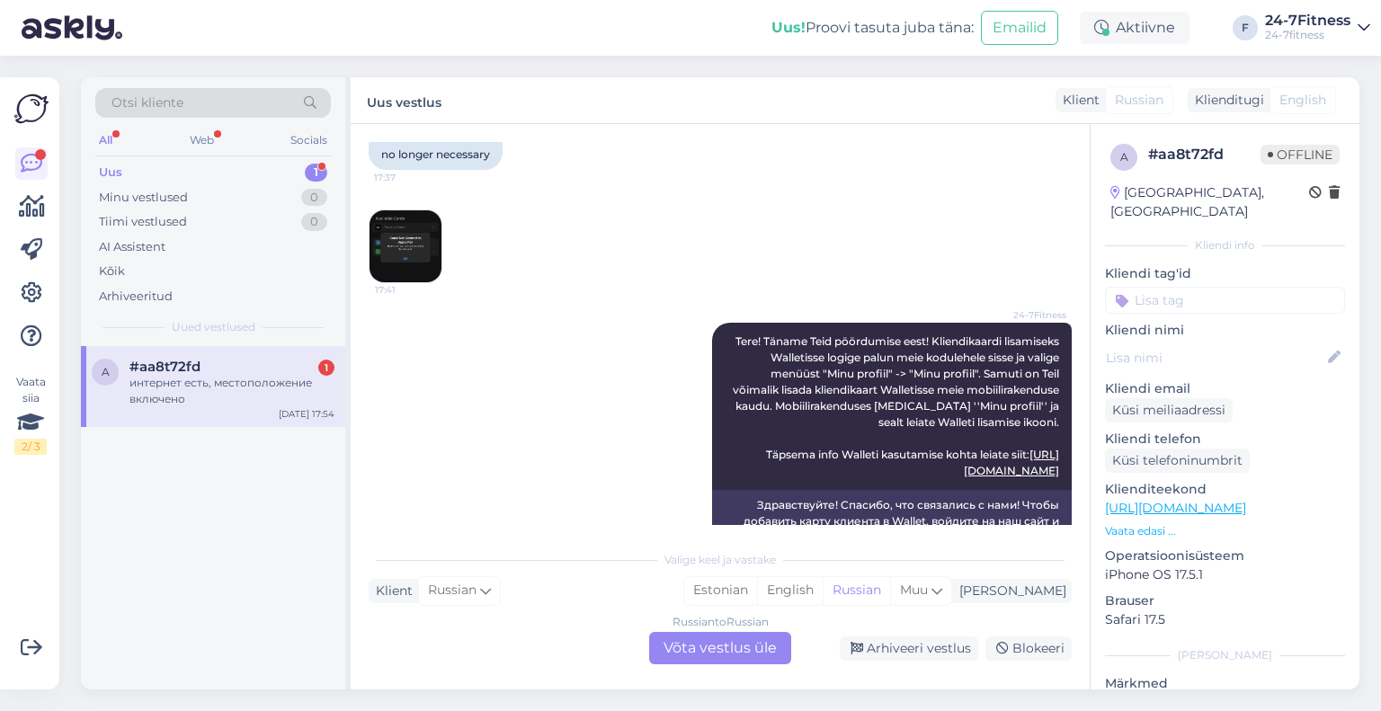
scroll to position [1173, 0]
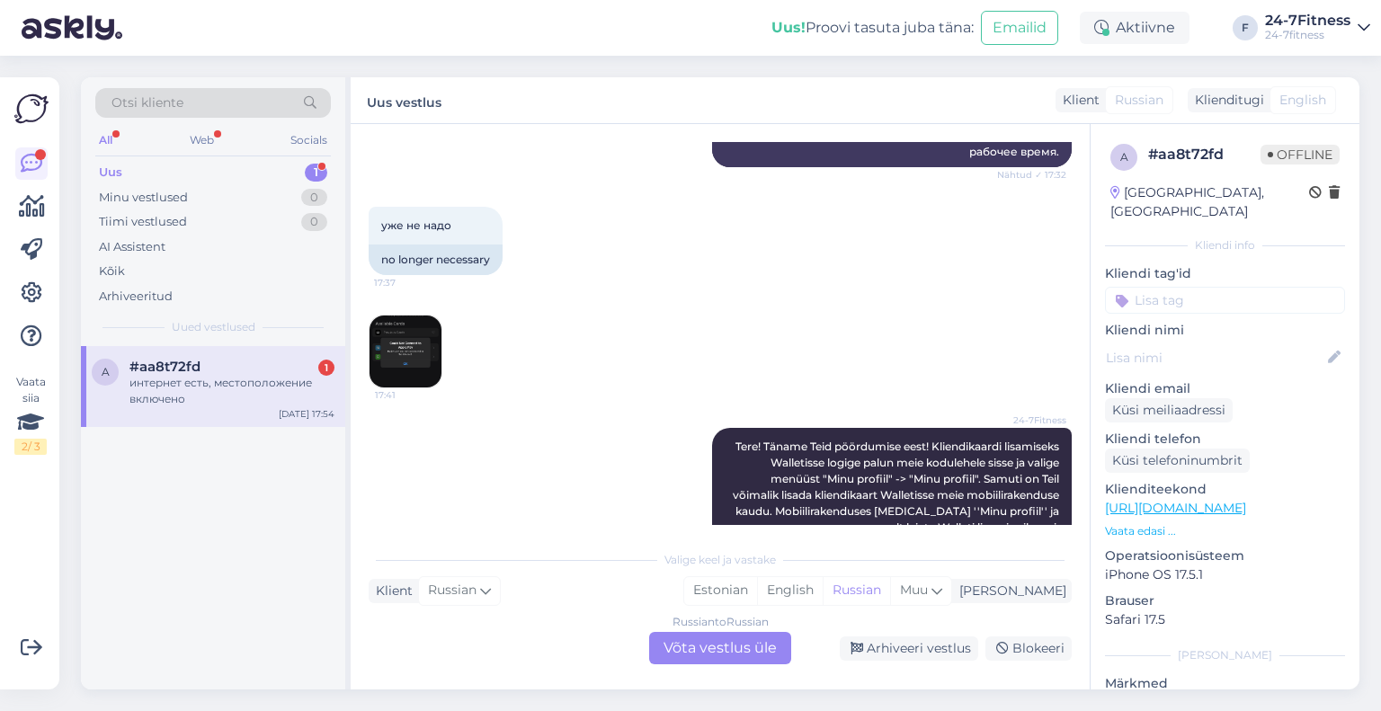
click at [418, 367] on img at bounding box center [406, 352] width 72 height 72
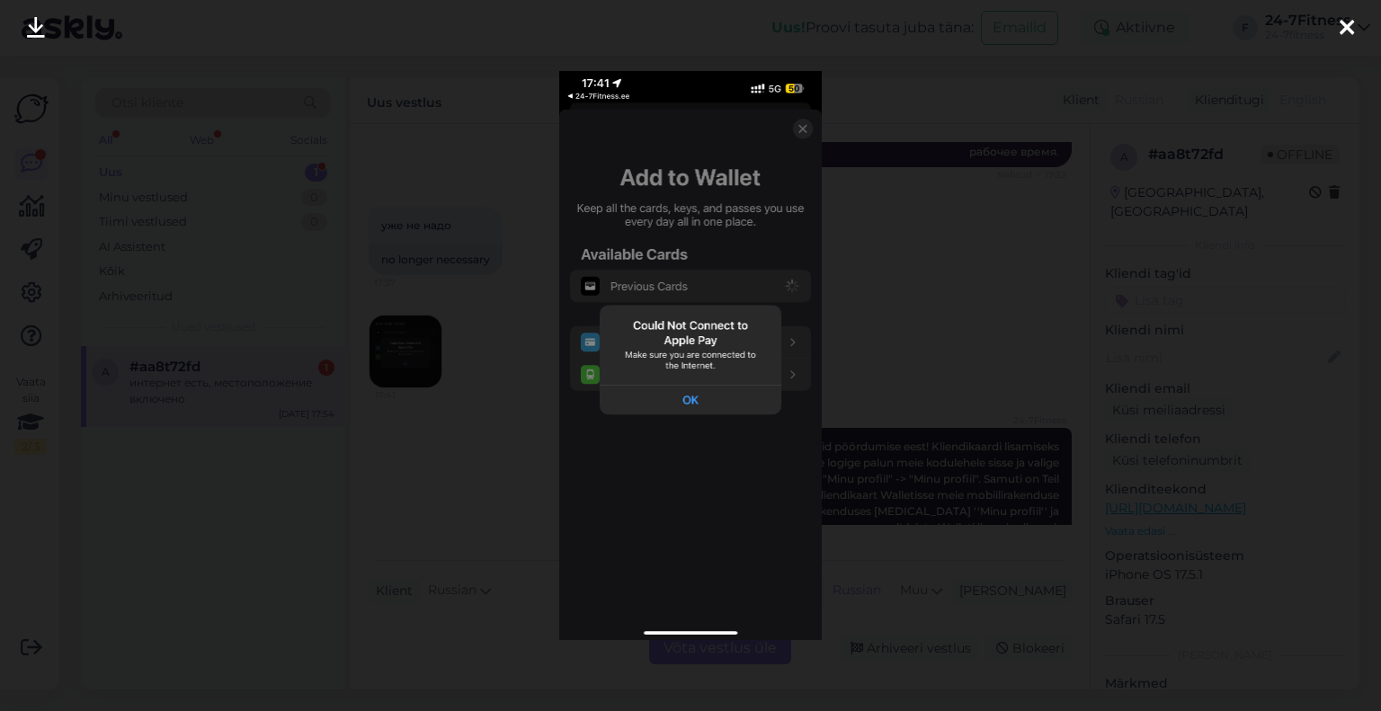
click at [1349, 22] on icon at bounding box center [1347, 28] width 14 height 23
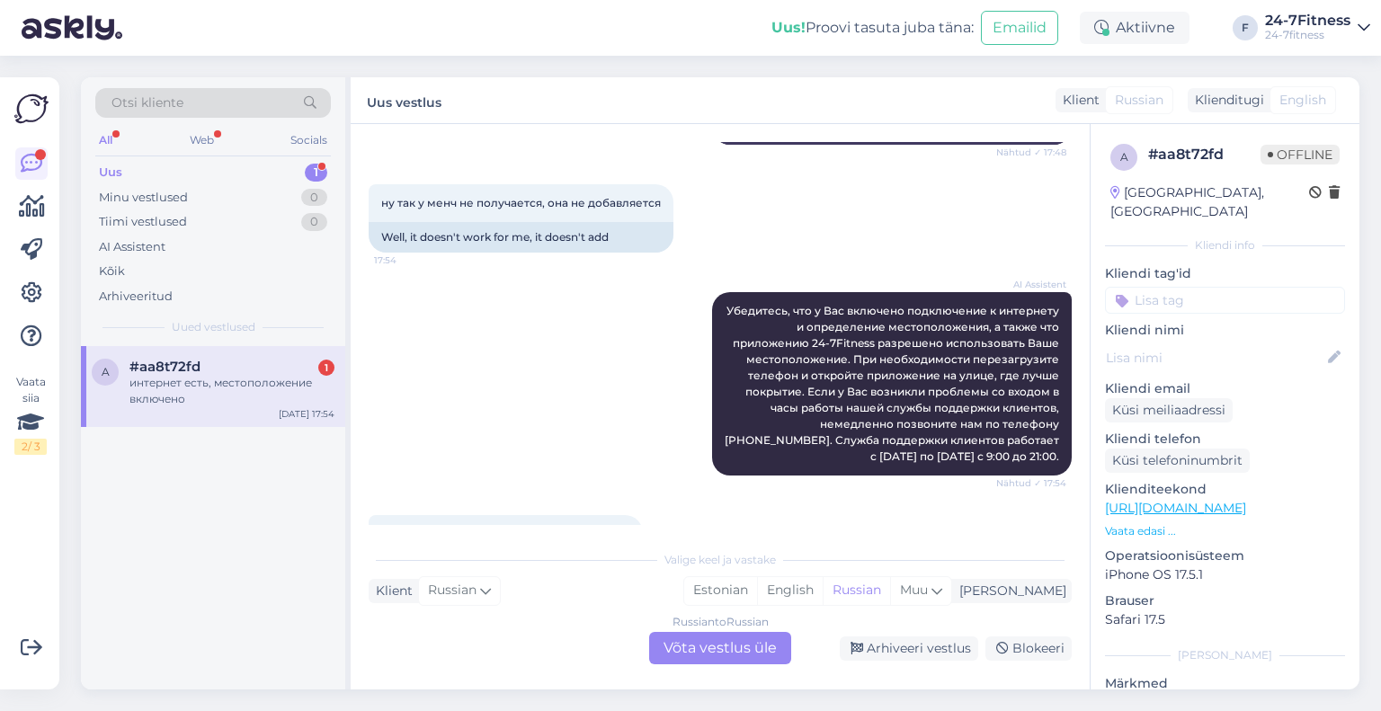
scroll to position [1892, 0]
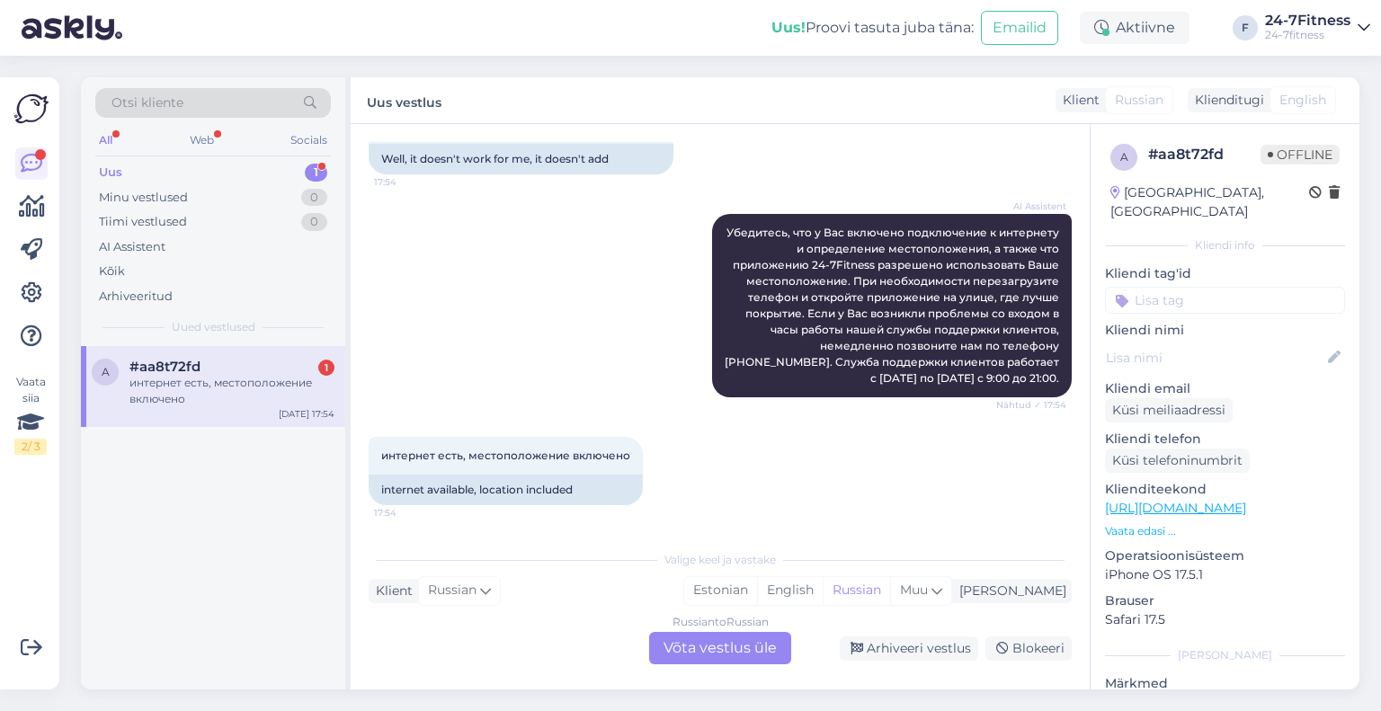
click at [719, 652] on div "Russian to Russian Võta vestlus üle" at bounding box center [720, 648] width 142 height 32
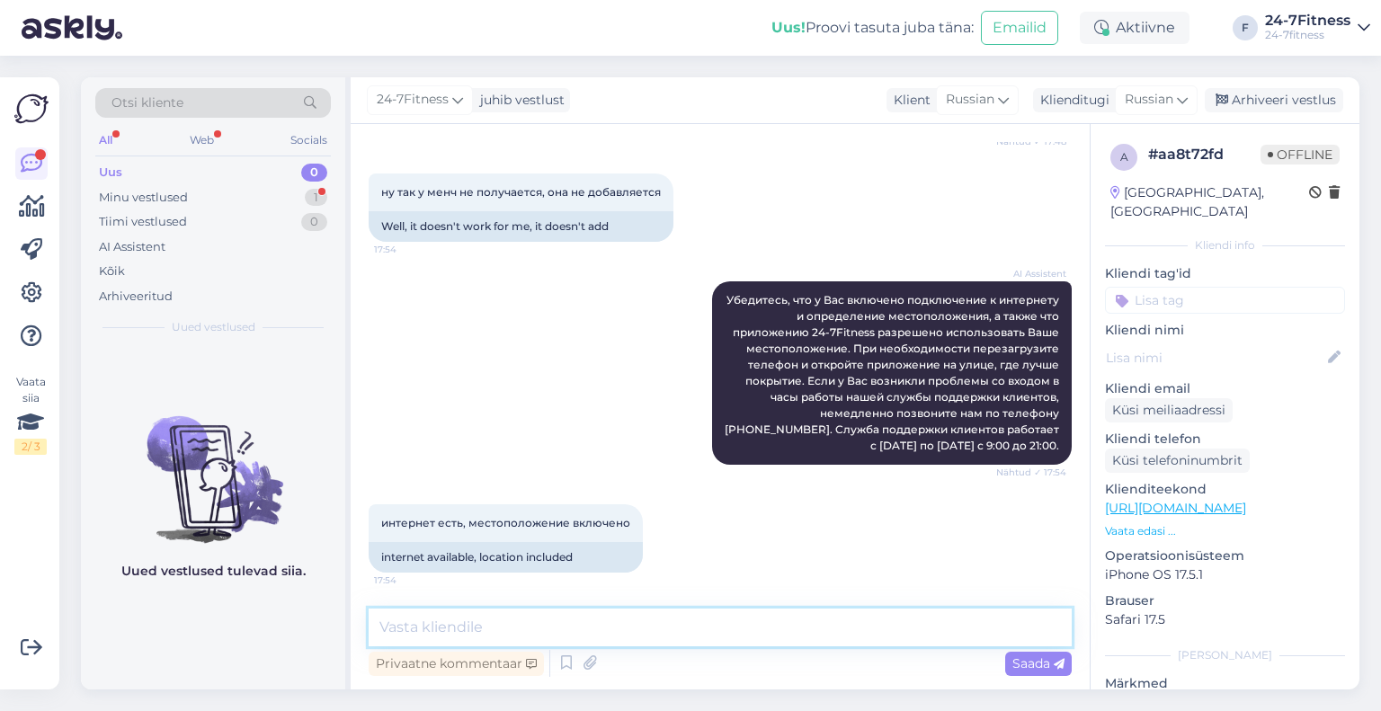
click at [629, 624] on textarea at bounding box center [720, 628] width 703 height 38
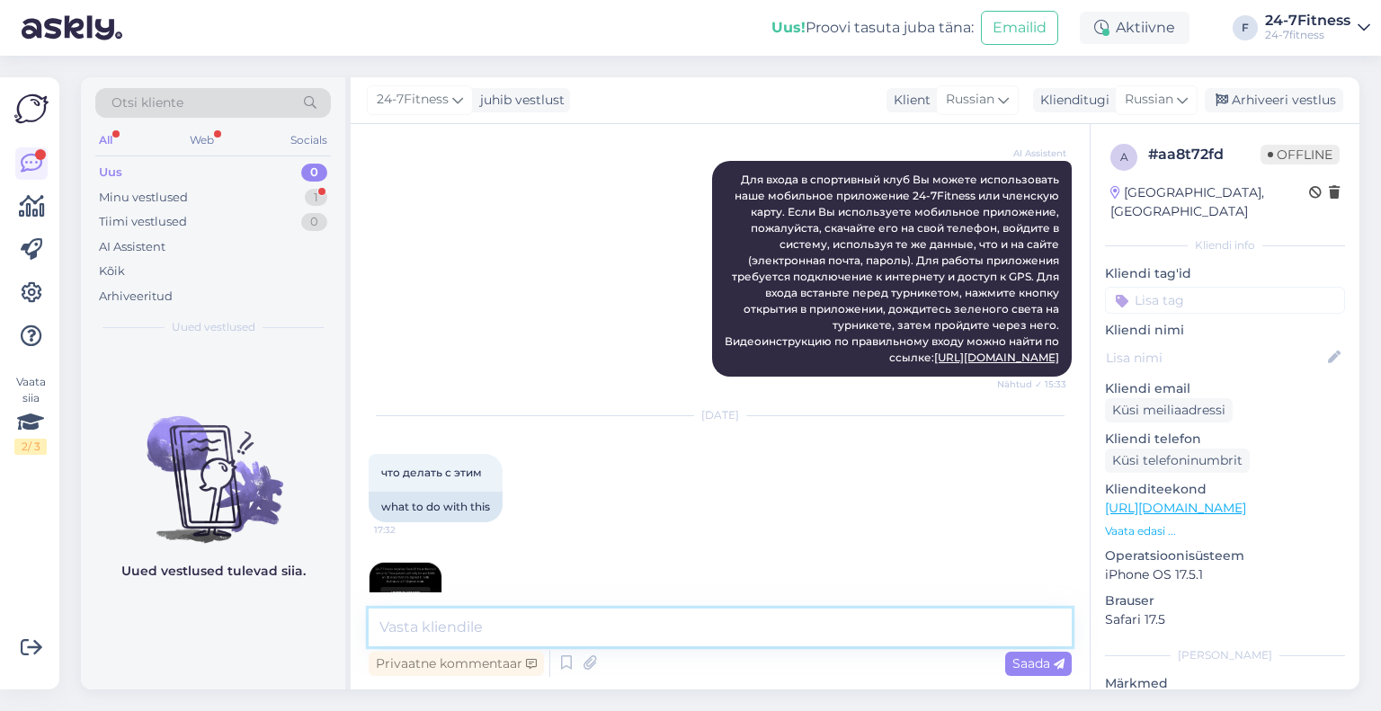
scroll to position [809, 0]
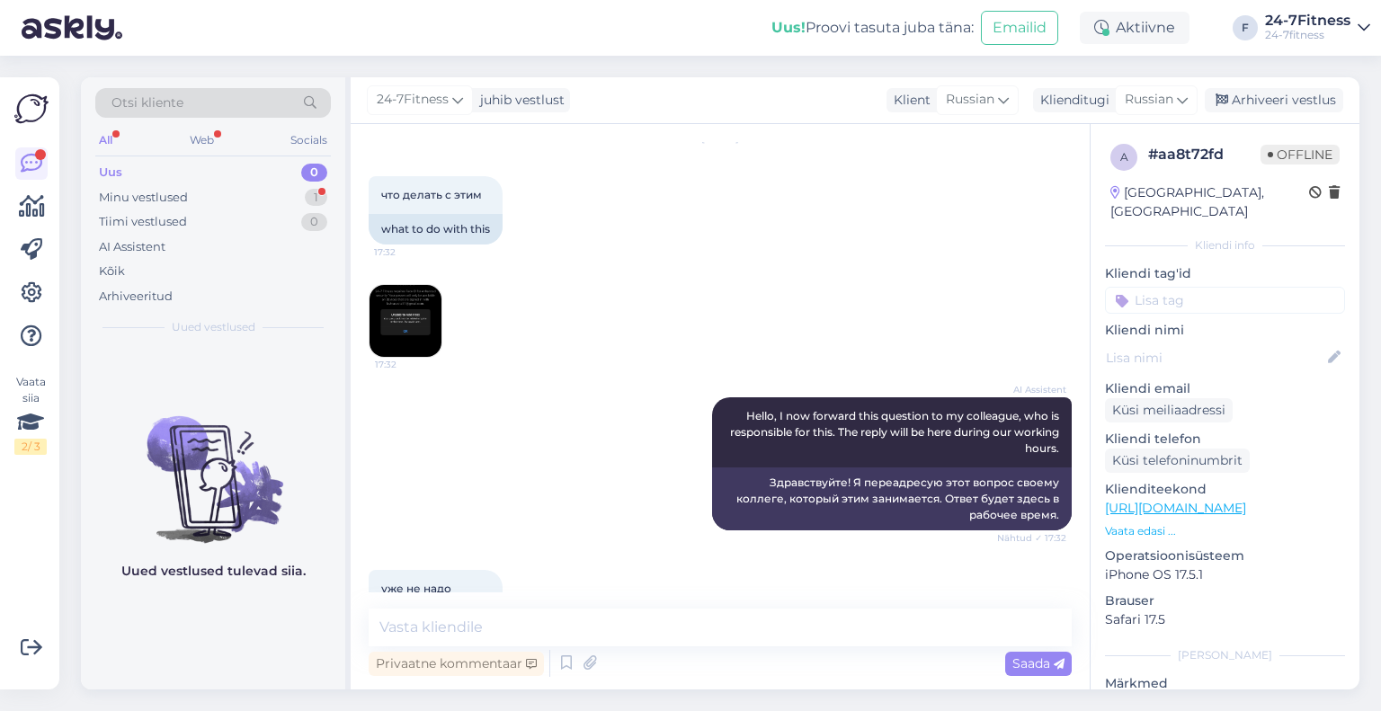
click at [406, 326] on img at bounding box center [406, 321] width 72 height 72
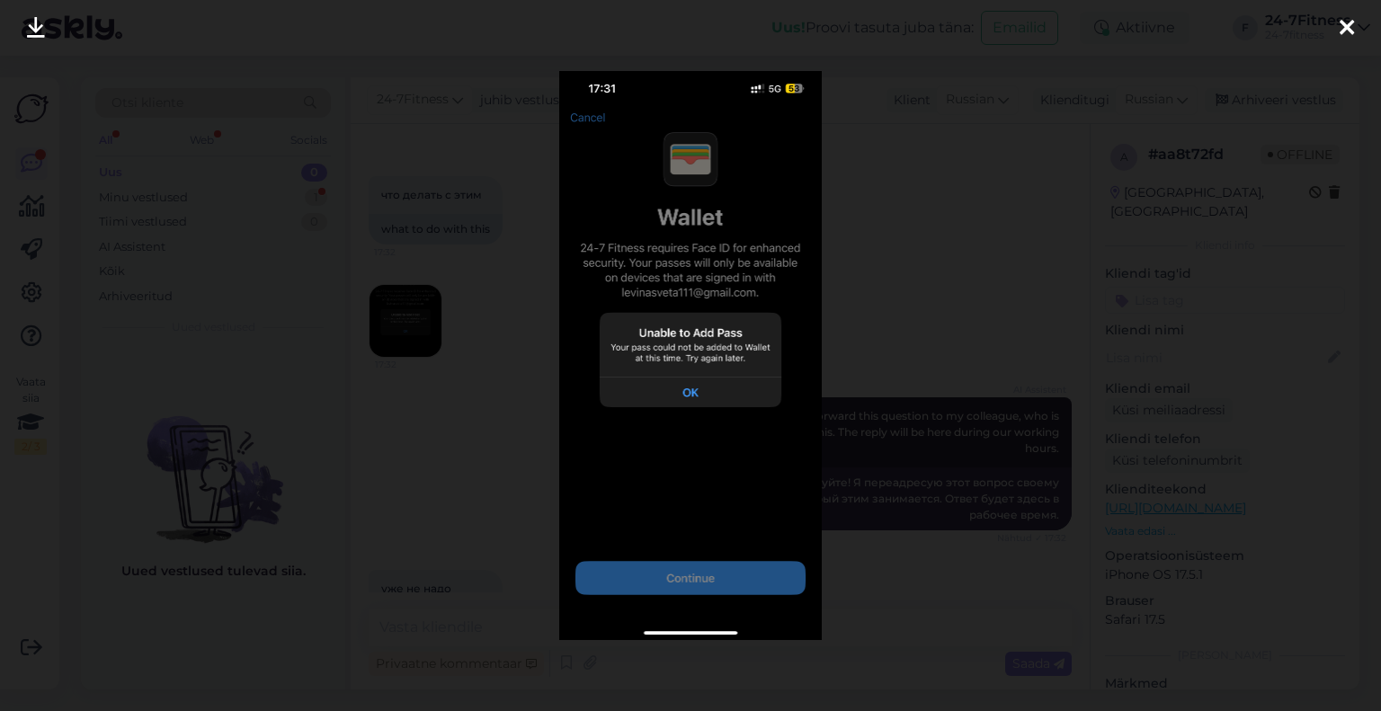
click at [1345, 26] on icon at bounding box center [1347, 28] width 14 height 23
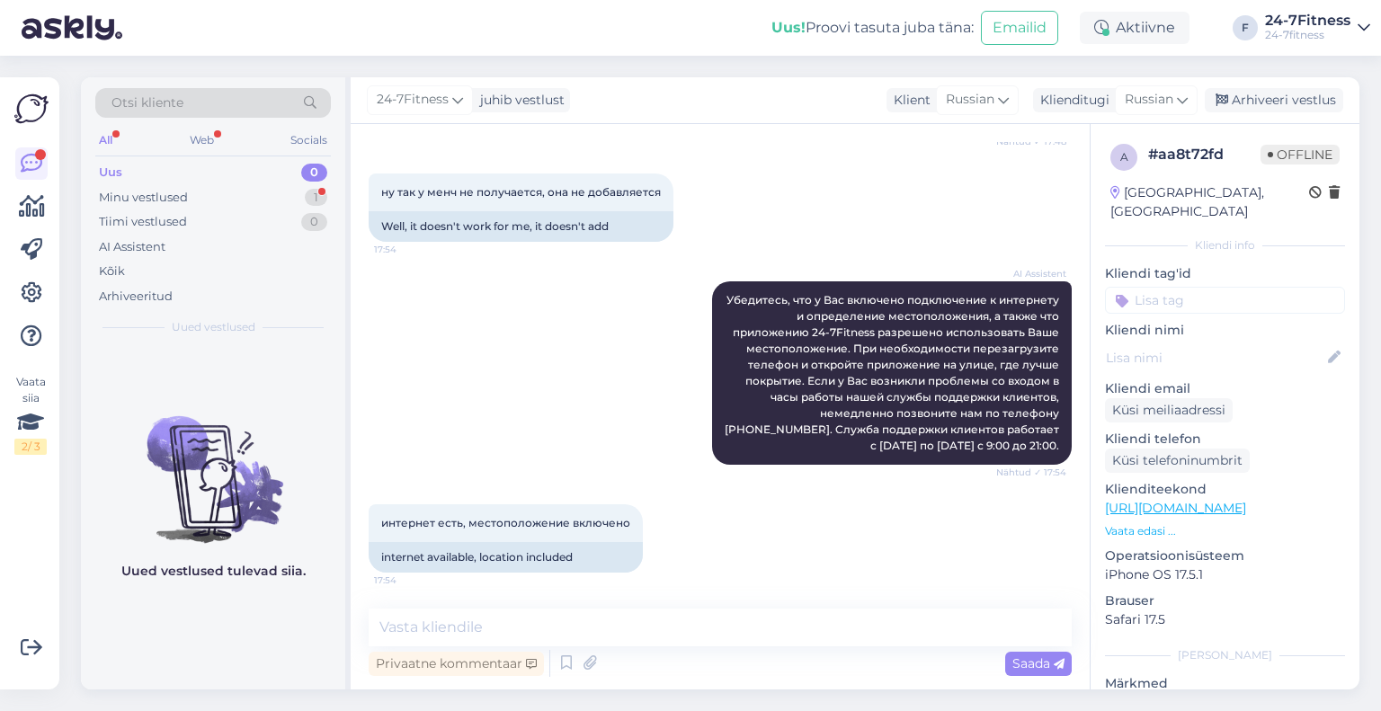
scroll to position [1824, 0]
click at [548, 624] on textarea at bounding box center [720, 628] width 703 height 38
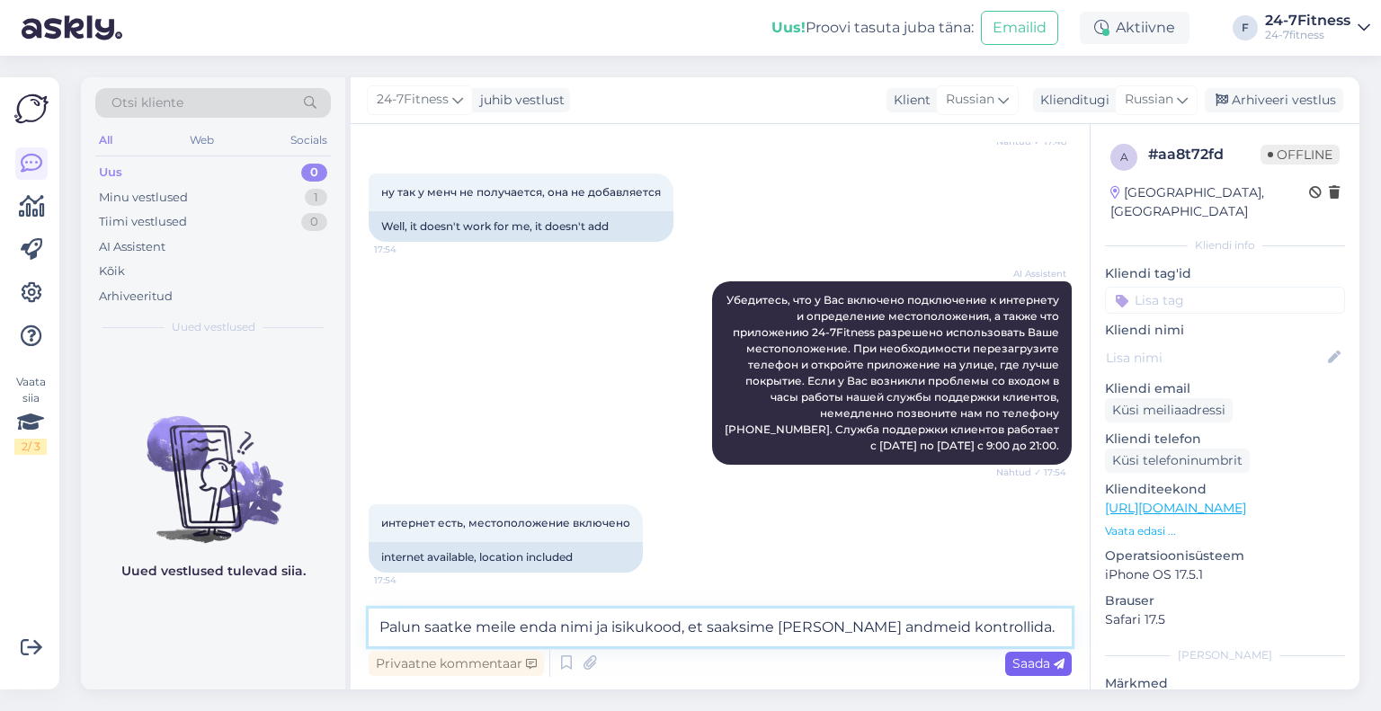
type textarea "Palun saatke meile enda nimi ja isikukood, et saaksime Teie andmeid kontrollida."
click at [1019, 666] on span "Saada" at bounding box center [1038, 663] width 52 height 16
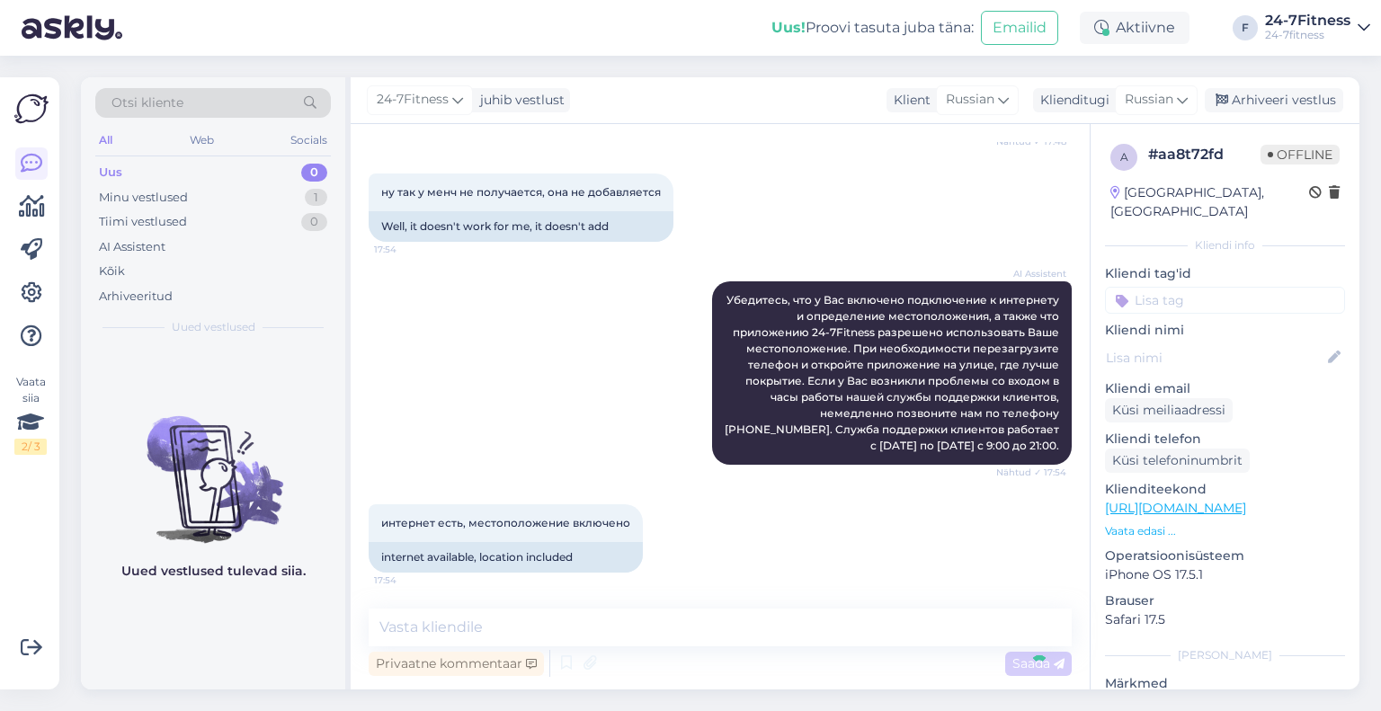
scroll to position [1918, 0]
